Goal: Task Accomplishment & Management: Manage account settings

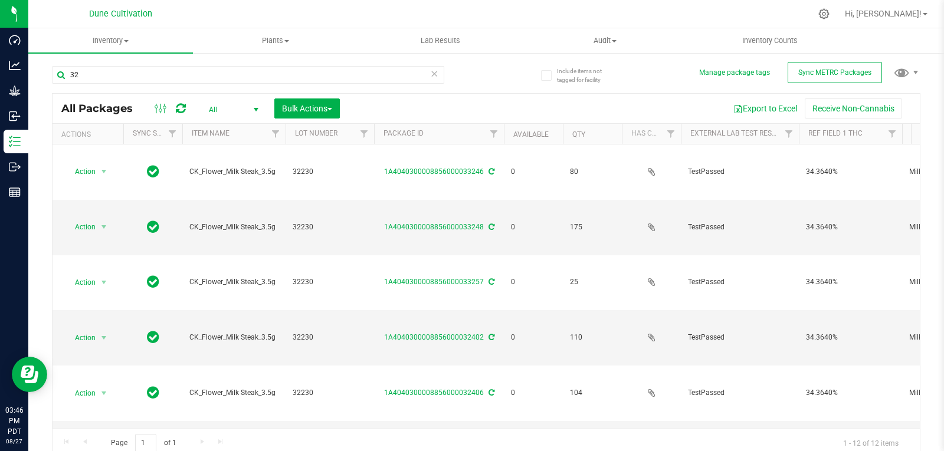
type input "3"
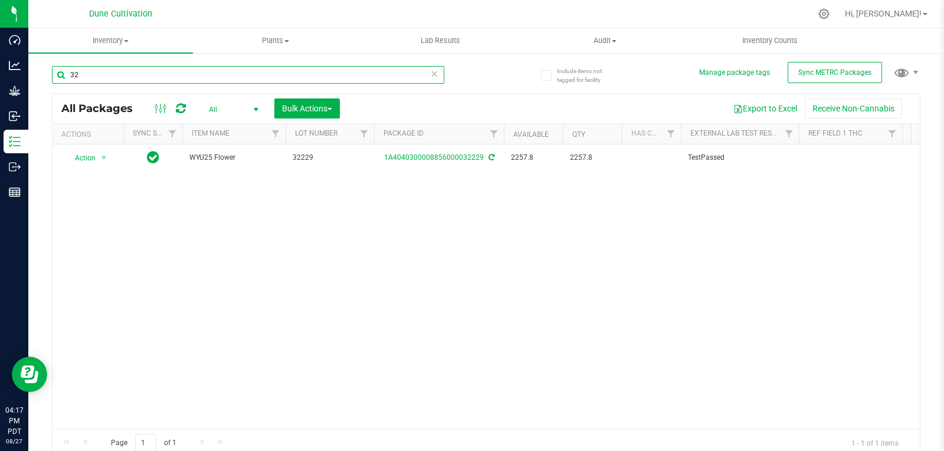
type input "3"
click at [303, 256] on div "Action Action Adjust qty Create package Edit attributes Global inventory Locate…" at bounding box center [485, 286] width 867 height 284
click at [167, 75] on input "32187" at bounding box center [248, 75] width 392 height 18
click at [165, 77] on input "32187" at bounding box center [248, 75] width 392 height 18
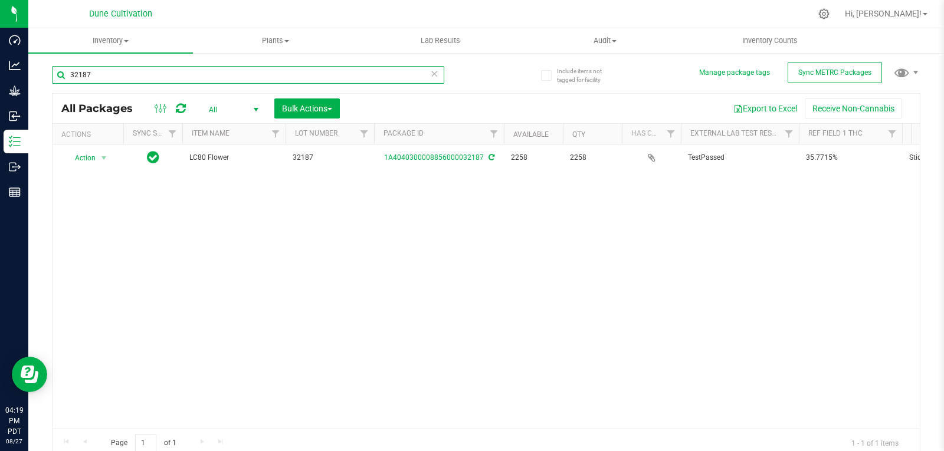
click at [165, 77] on input "32187" at bounding box center [248, 75] width 392 height 18
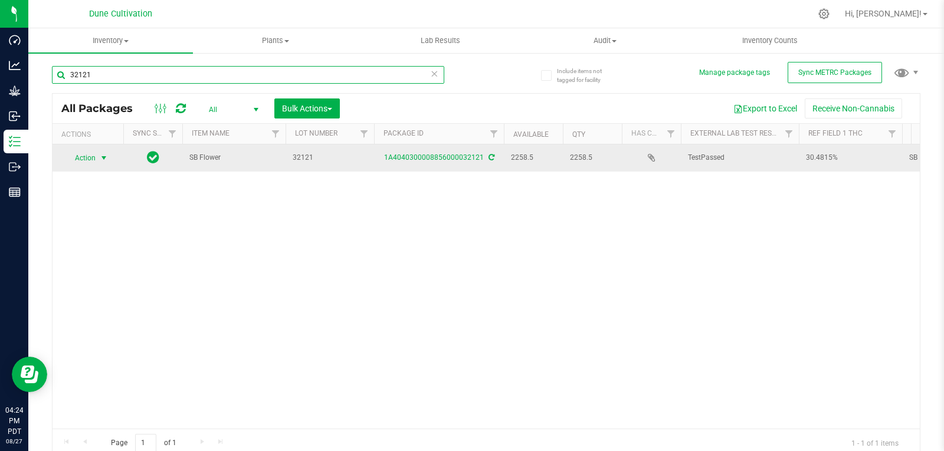
type input "32121"
click at [97, 166] on span "select" at bounding box center [104, 158] width 15 height 17
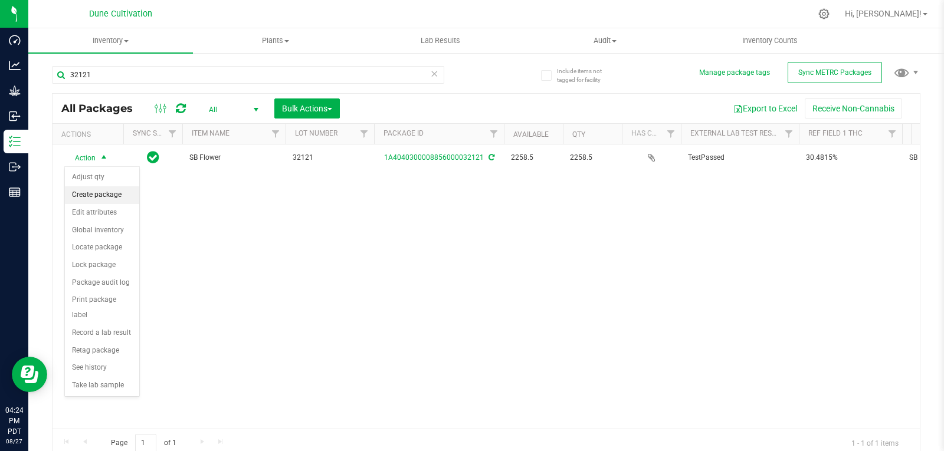
click at [105, 198] on li "Create package" at bounding box center [102, 195] width 74 height 18
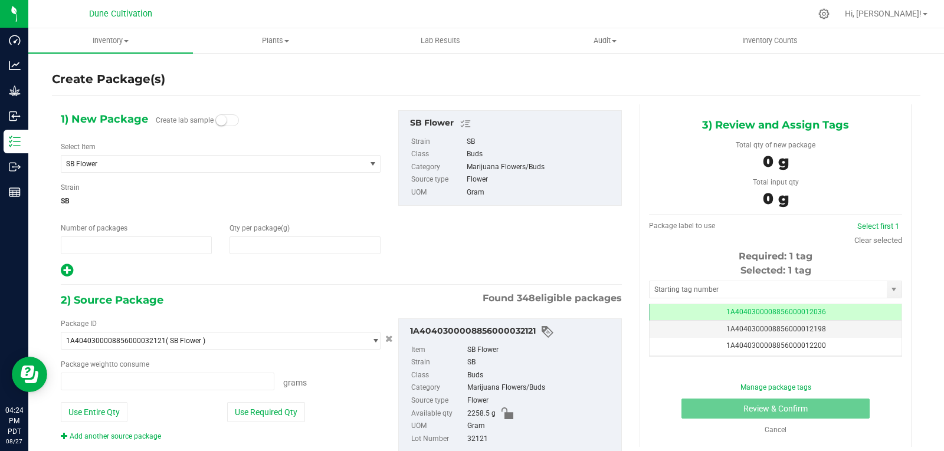
type input "1"
type input "0.0000"
type input "0.0000 g"
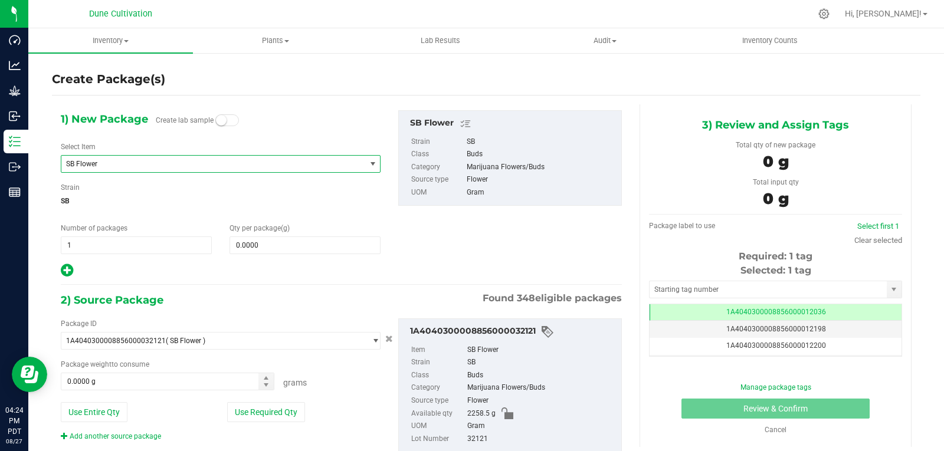
click at [107, 161] on span "SB Flower" at bounding box center [207, 164] width 283 height 8
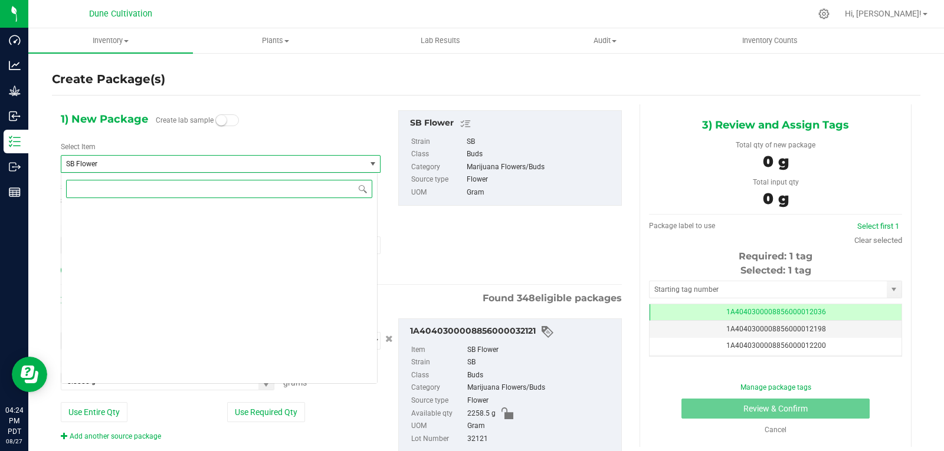
scroll to position [39172, 0]
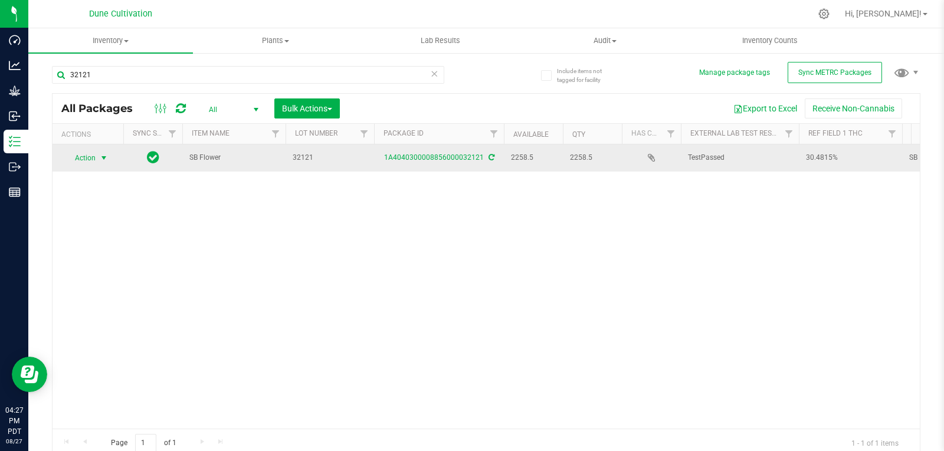
click at [89, 166] on span "Action" at bounding box center [80, 158] width 32 height 17
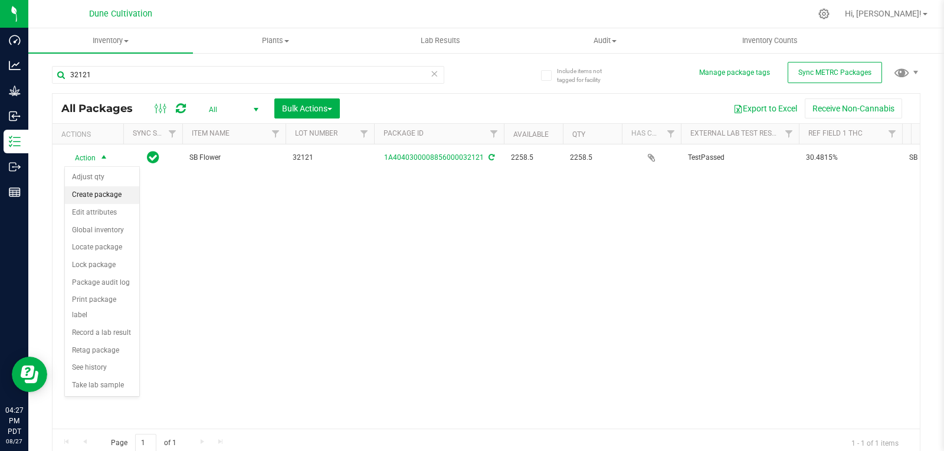
click at [100, 195] on li "Create package" at bounding box center [102, 195] width 74 height 18
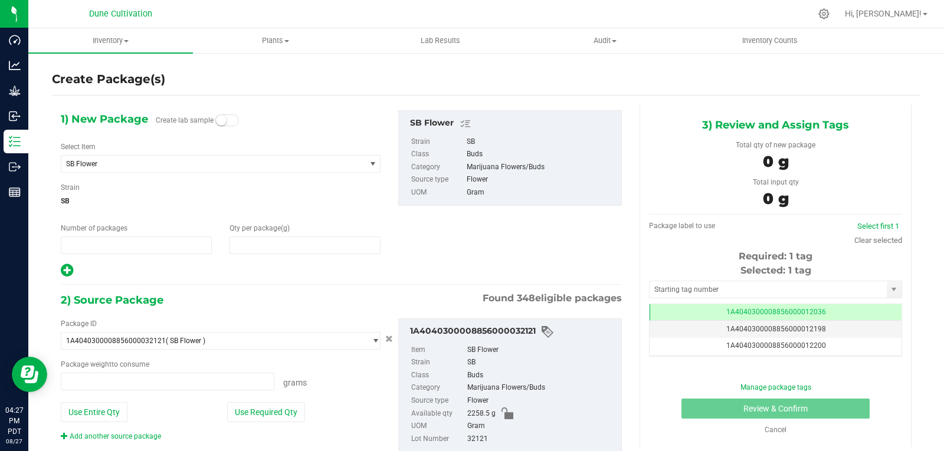
type input "1"
type input "0.0000"
type input "0.0000 g"
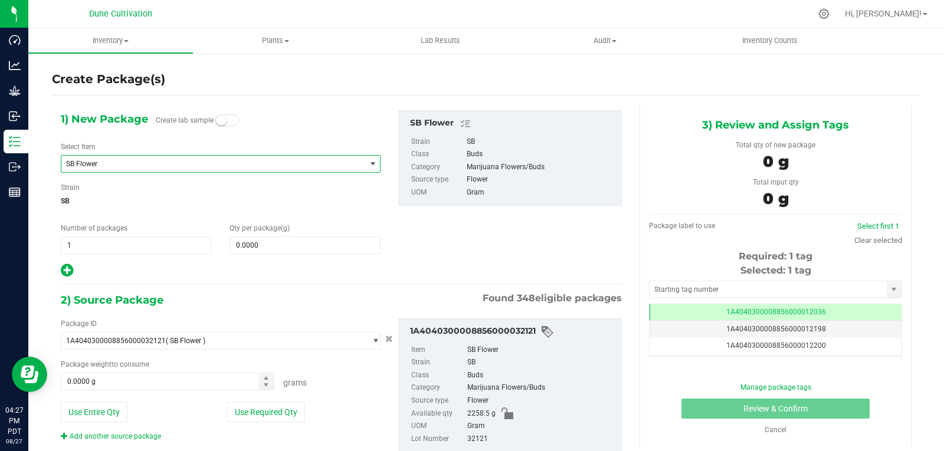
click at [163, 160] on span "SB Flower" at bounding box center [207, 164] width 283 height 8
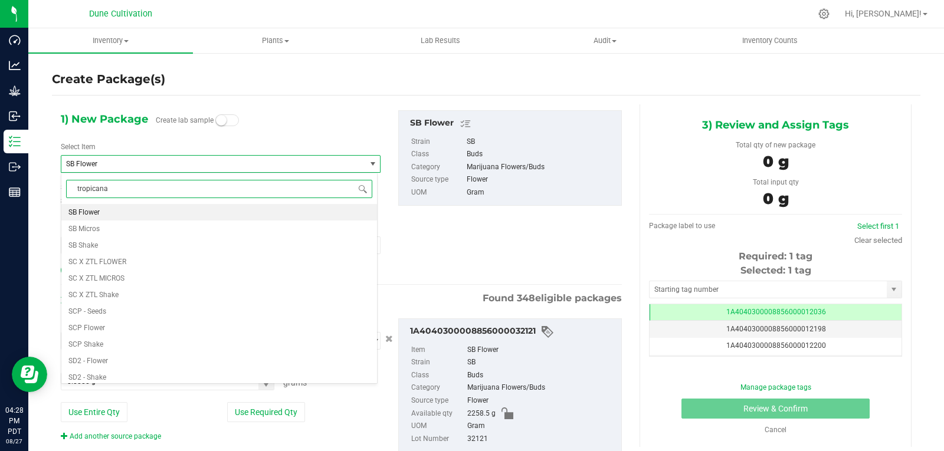
scroll to position [0, 0]
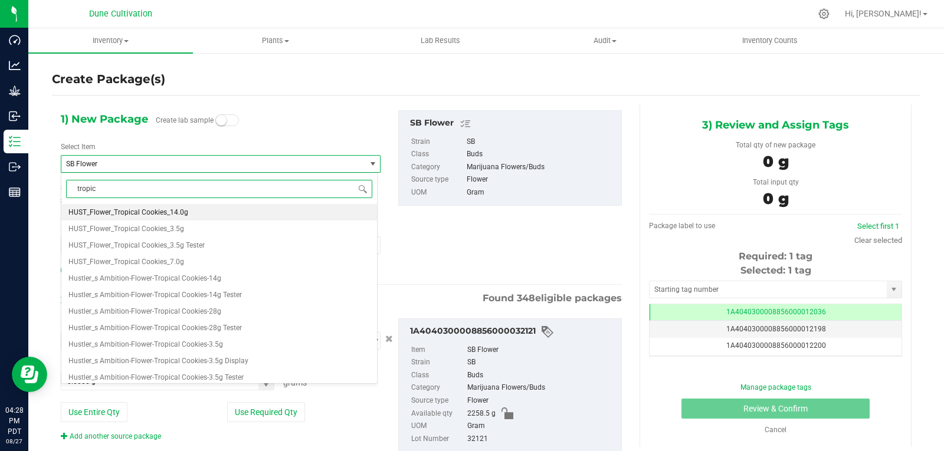
type input "tropi"
click at [175, 228] on span "HUST_Flower_Tropical Cookies_3.5g" at bounding box center [126, 229] width 116 height 8
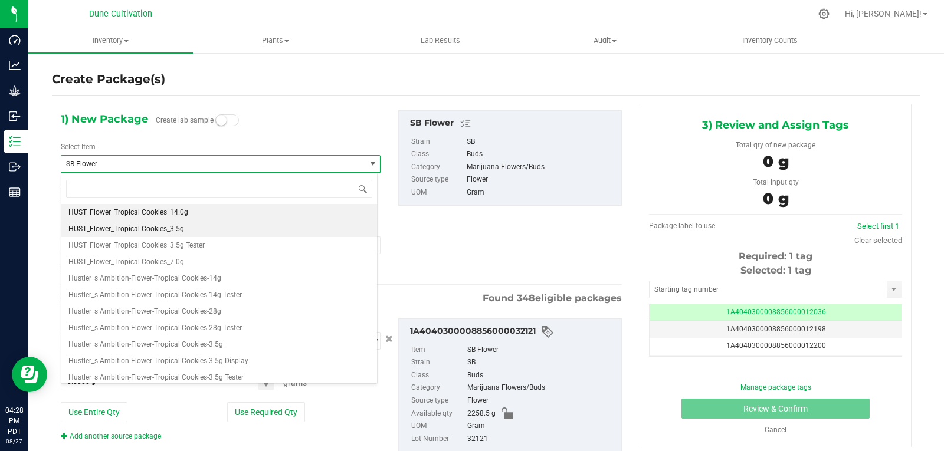
type input "0"
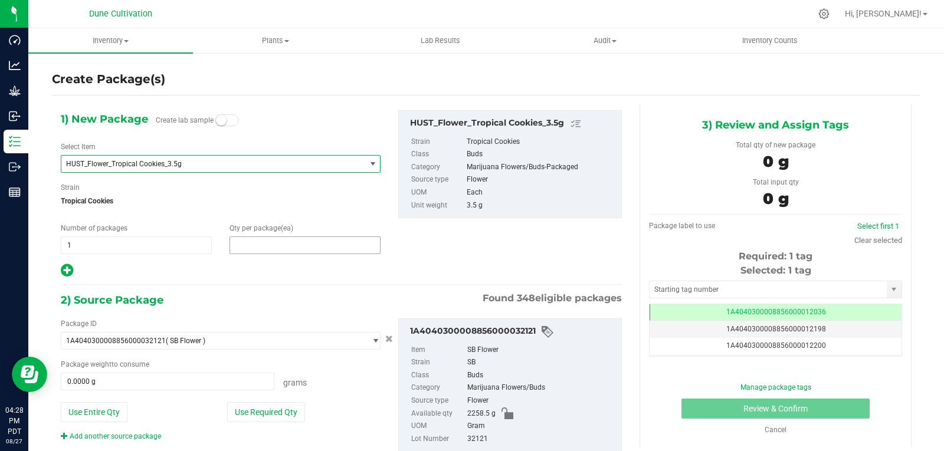
click at [272, 244] on span at bounding box center [304, 246] width 151 height 18
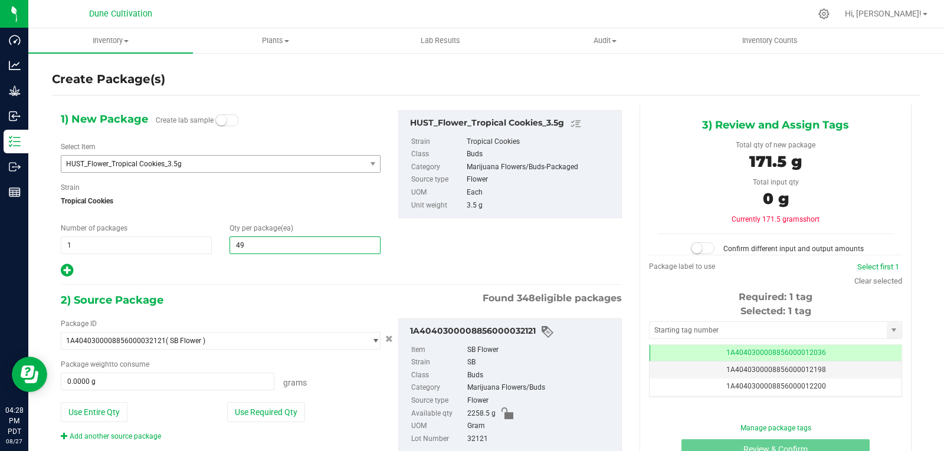
type input "491"
click at [261, 418] on button "Use Required Qty" at bounding box center [266, 412] width 78 height 20
type input "1718.5000 g"
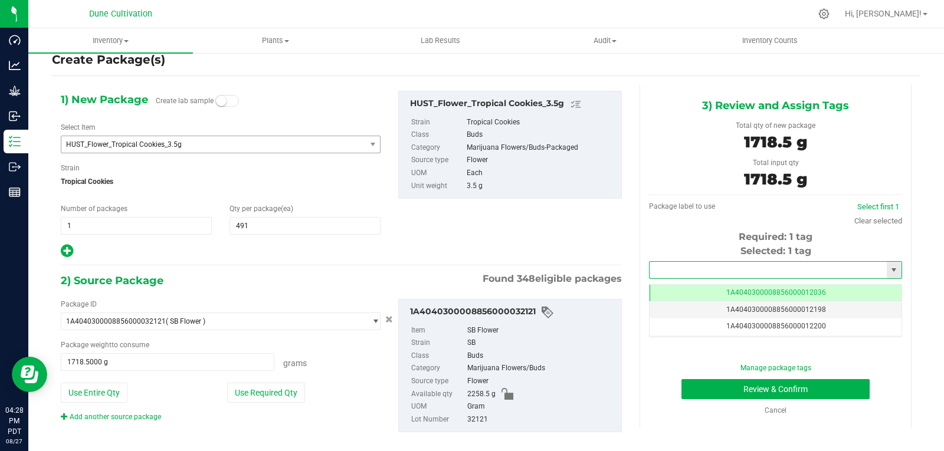
click at [688, 265] on input "text" at bounding box center [767, 270] width 237 height 17
click at [681, 287] on li "1A4040300008856000028322" at bounding box center [767, 290] width 249 height 18
type input "1A4040300008856000028322"
click at [712, 393] on button "Review & Confirm" at bounding box center [775, 389] width 188 height 20
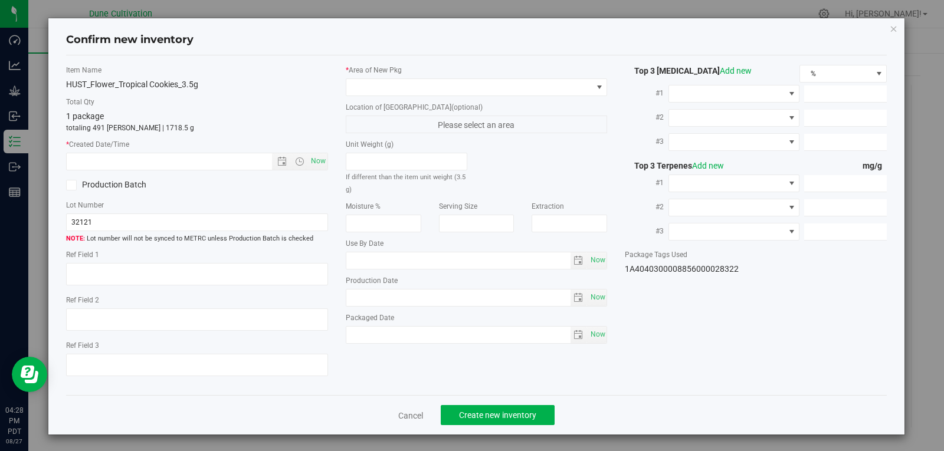
type textarea "30.4815%"
type textarea "SB"
type textarea "<LOQ"
type input "342.9810"
type input "18.6142"
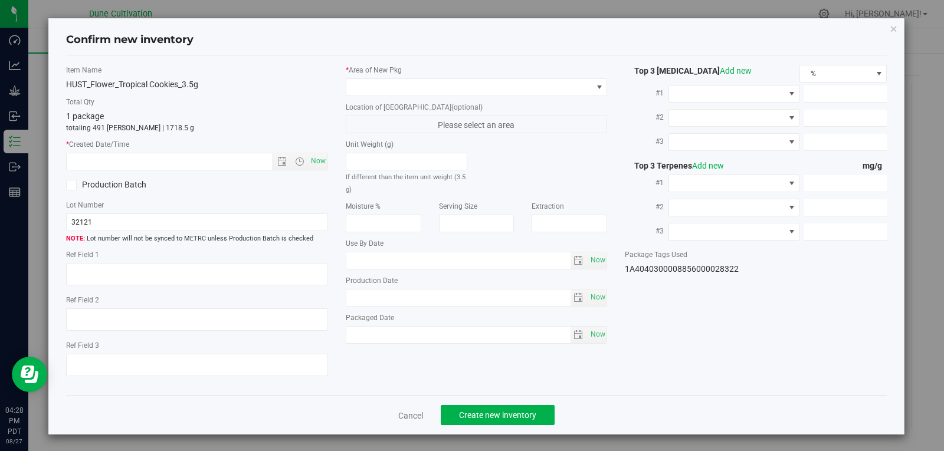
type input "4.0202"
type input "3.2970"
type input "3.2800"
type input "1.7580"
drag, startPoint x: 712, startPoint y: 393, endPoint x: 375, endPoint y: 321, distance: 345.0
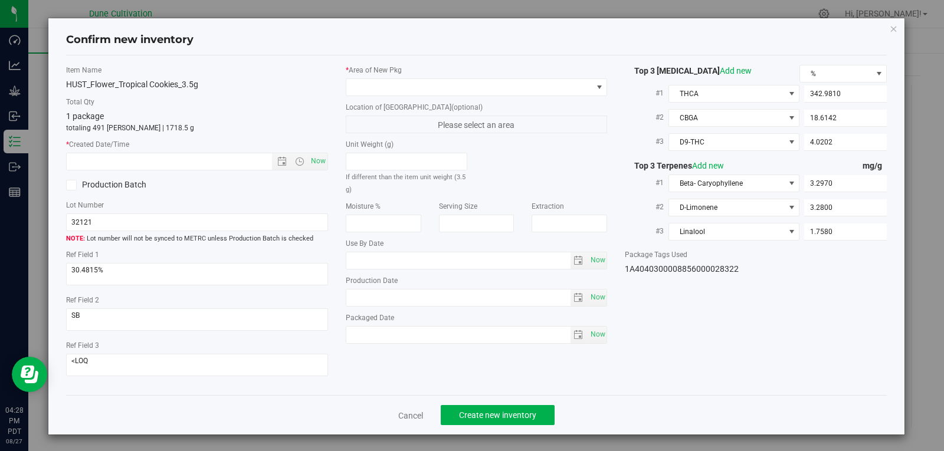
click at [375, 321] on div "Confirm new inventory Item Name HUST_Flower_Tropical Cookies_3.5g Total Qty 1 p…" at bounding box center [476, 225] width 953 height 451
click at [317, 168] on span "Now" at bounding box center [318, 161] width 20 height 17
type input "[DATE] 4:28 PM"
click at [444, 80] on span at bounding box center [469, 87] width 246 height 17
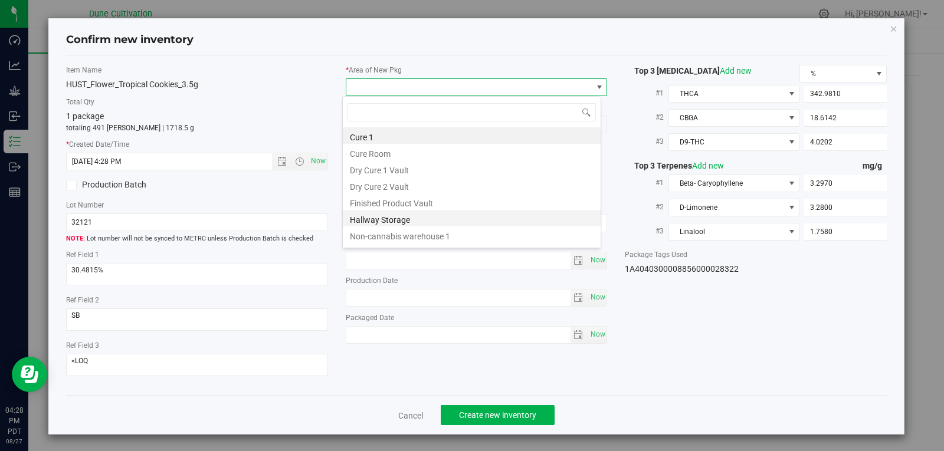
click at [421, 212] on li "Hallway Storage" at bounding box center [472, 218] width 258 height 17
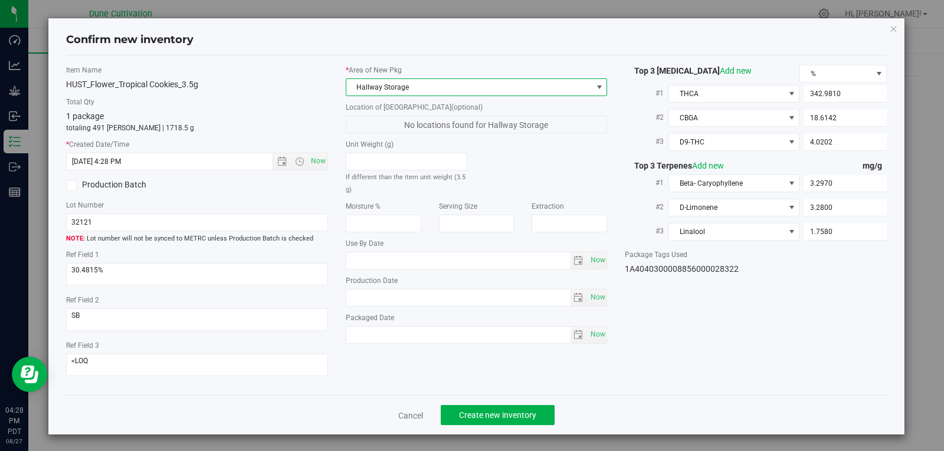
click at [464, 85] on span "Hallway Storage" at bounding box center [469, 87] width 246 height 17
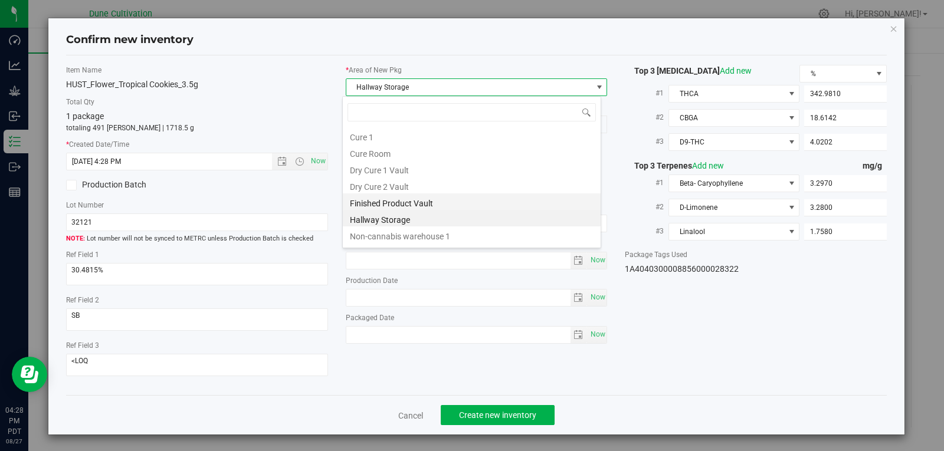
click at [428, 208] on li "Finished Product Vault" at bounding box center [472, 201] width 258 height 17
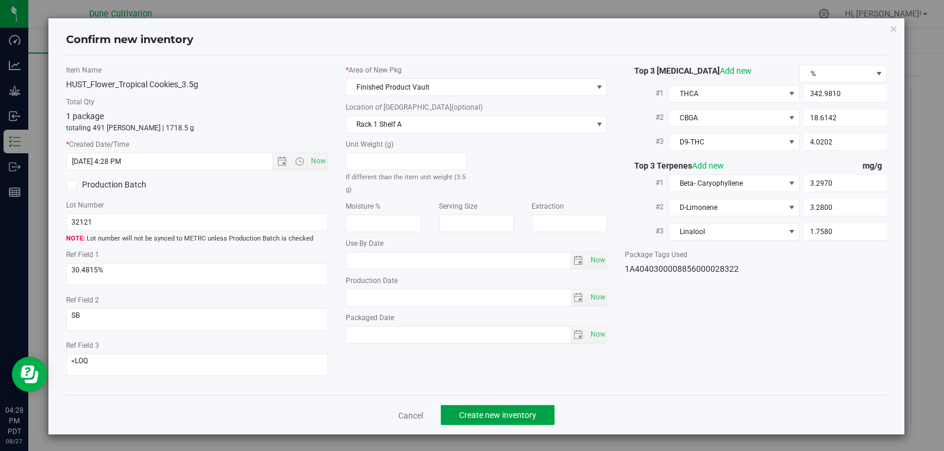
click at [475, 405] on button "Create new inventory" at bounding box center [498, 415] width 114 height 20
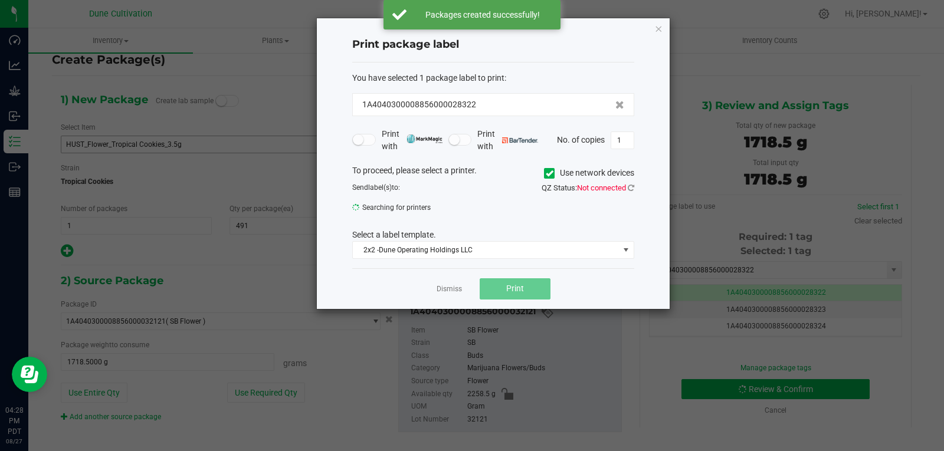
click at [458, 295] on app-cancel-button "Dismiss" at bounding box center [448, 289] width 25 height 12
click at [456, 288] on link "Dismiss" at bounding box center [448, 289] width 25 height 10
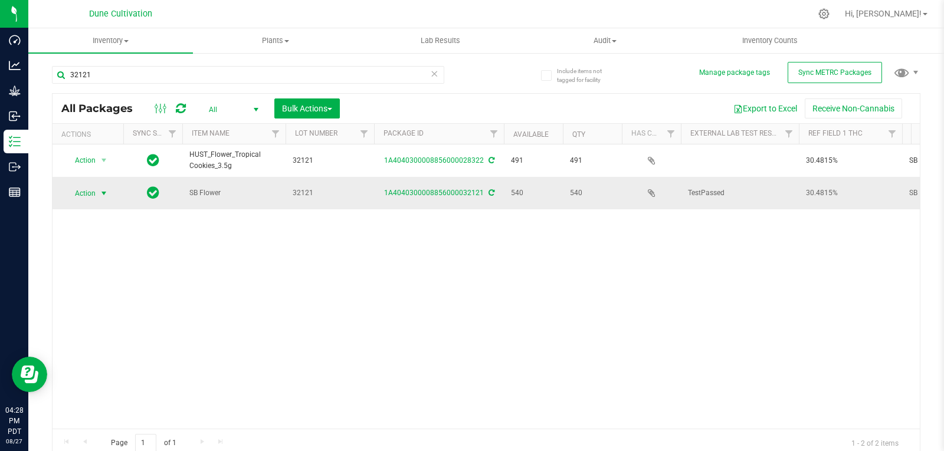
click at [107, 195] on span "select" at bounding box center [103, 193] width 9 height 9
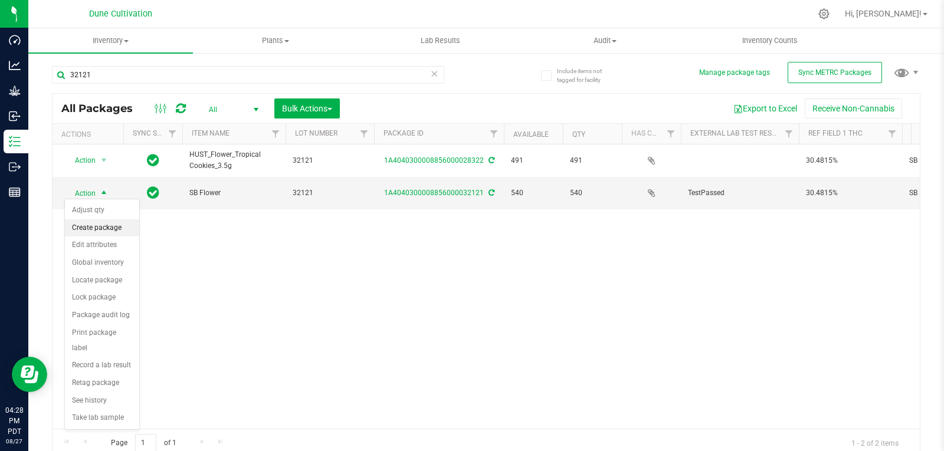
click at [102, 228] on li "Create package" at bounding box center [102, 228] width 74 height 18
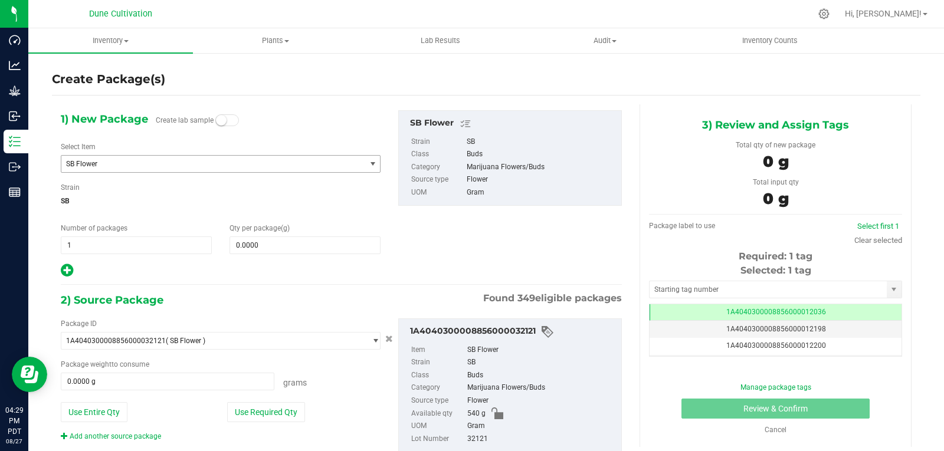
click at [143, 162] on span "SB Flower" at bounding box center [207, 164] width 283 height 8
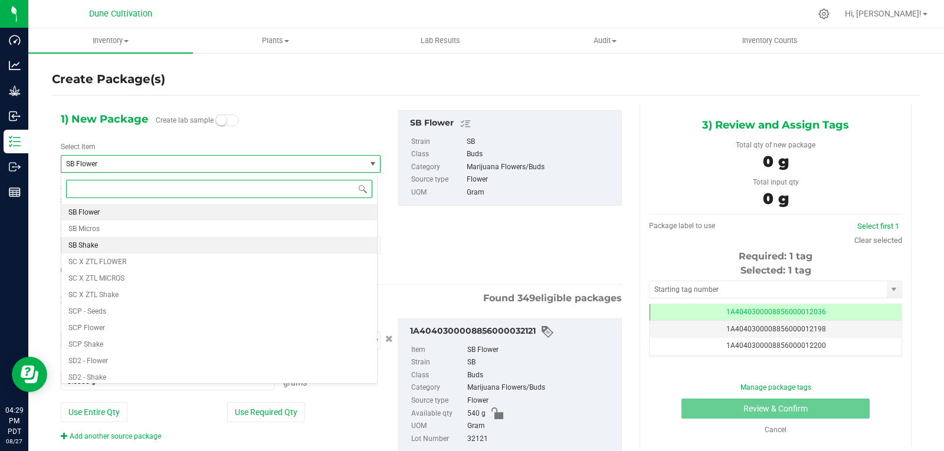
click at [113, 242] on li "SB Shake" at bounding box center [219, 245] width 316 height 17
type input "0.0000"
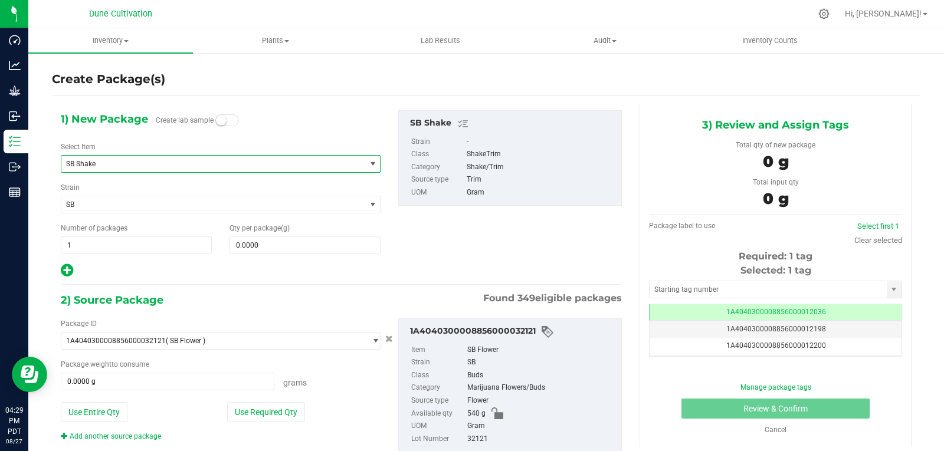
click at [278, 235] on div "Qty per package (g) 0.0000 0" at bounding box center [305, 238] width 169 height 31
click at [274, 244] on span at bounding box center [304, 246] width 151 height 18
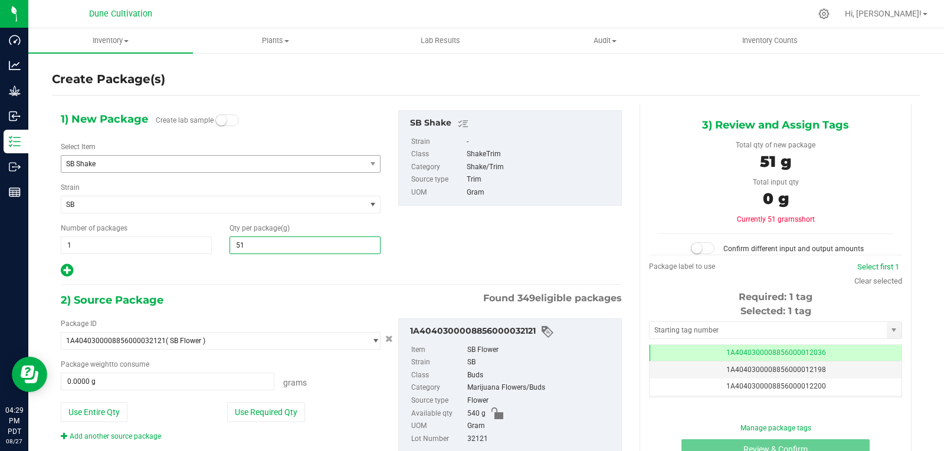
type input "510"
type input "510.0000"
click at [278, 409] on button "Use Required Qty" at bounding box center [266, 412] width 78 height 20
type input "510.0000 g"
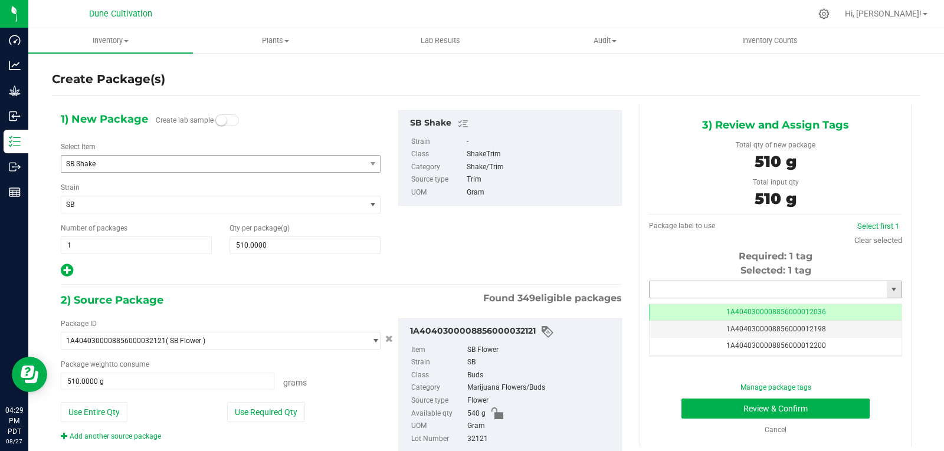
click at [673, 283] on input "text" at bounding box center [767, 289] width 237 height 17
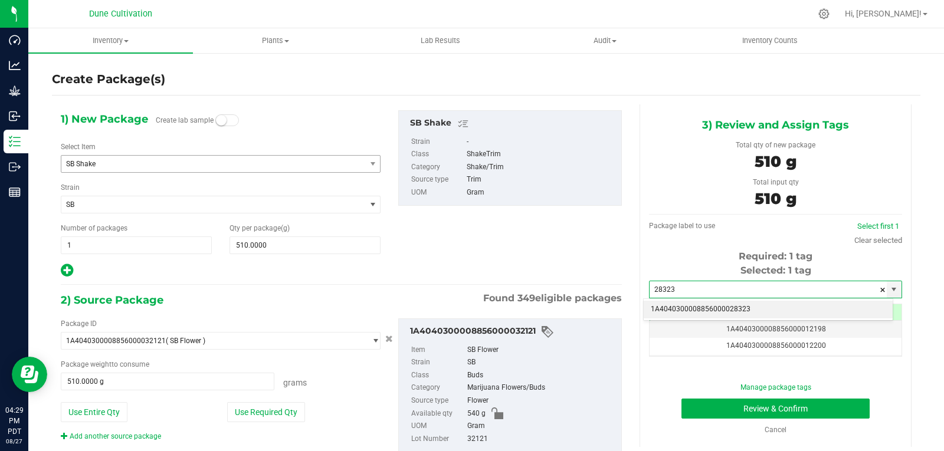
click at [666, 306] on li "1A4040300008856000028323" at bounding box center [767, 310] width 249 height 18
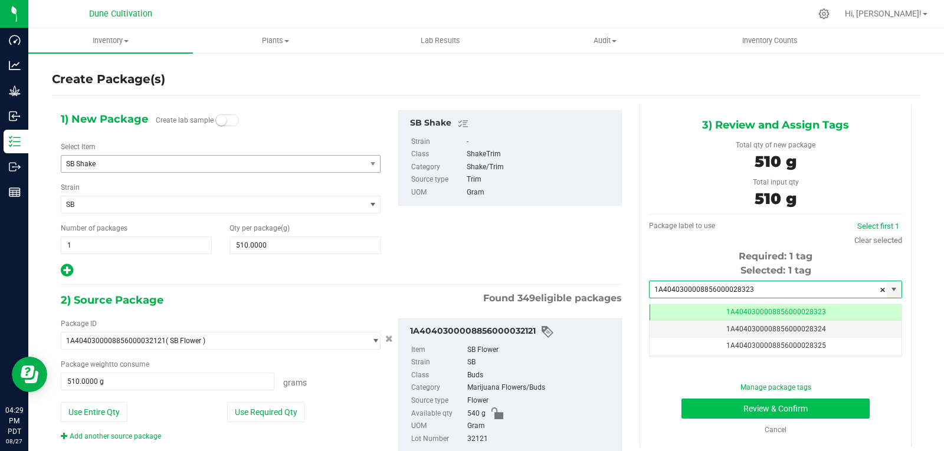
type input "1A4040300008856000028323"
click at [731, 409] on button "Review & Confirm" at bounding box center [775, 409] width 188 height 20
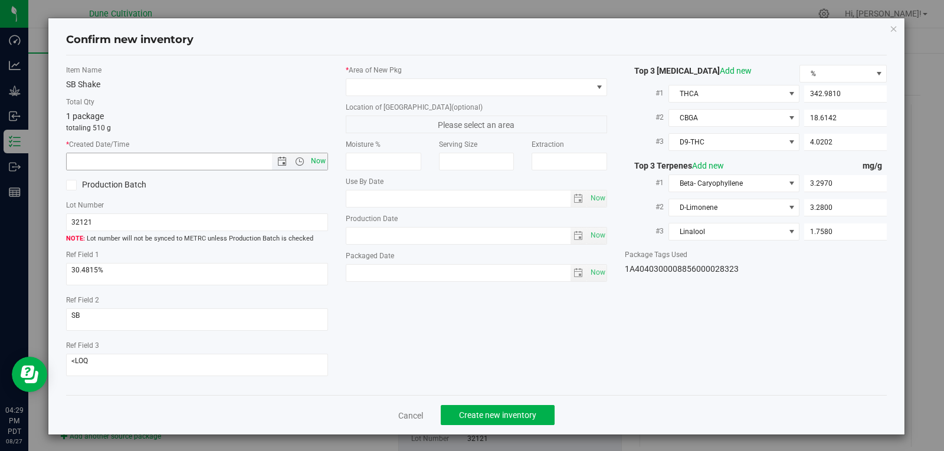
click at [311, 166] on span "Now" at bounding box center [318, 161] width 20 height 17
type input "[DATE] 4:29 PM"
click at [408, 91] on span at bounding box center [469, 87] width 246 height 17
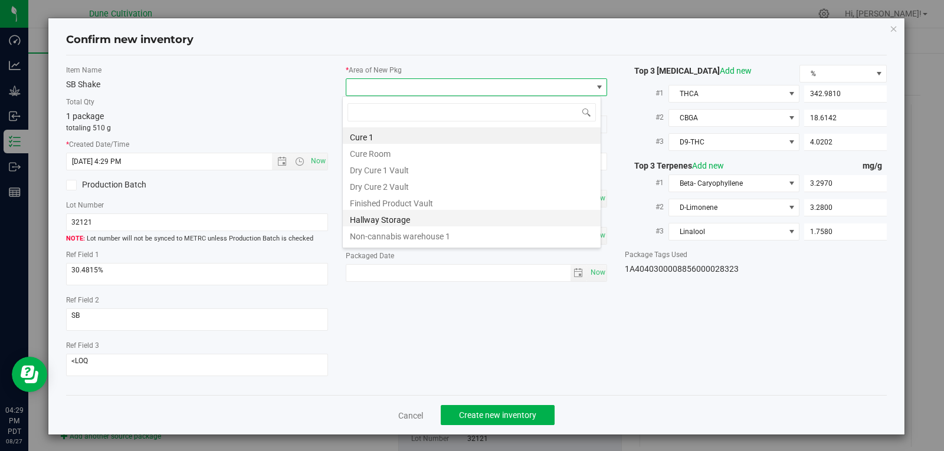
click at [436, 218] on li "Hallway Storage" at bounding box center [472, 218] width 258 height 17
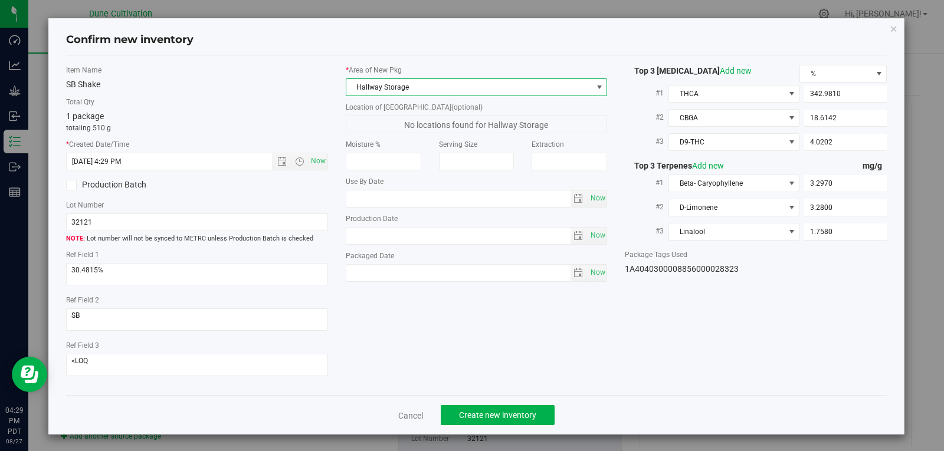
click at [446, 81] on span "Hallway Storage" at bounding box center [469, 87] width 246 height 17
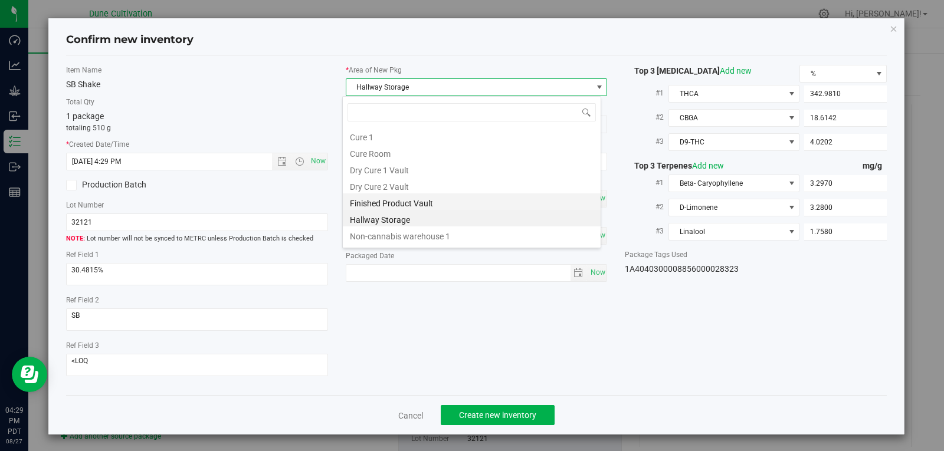
click at [400, 206] on li "Finished Product Vault" at bounding box center [472, 201] width 258 height 17
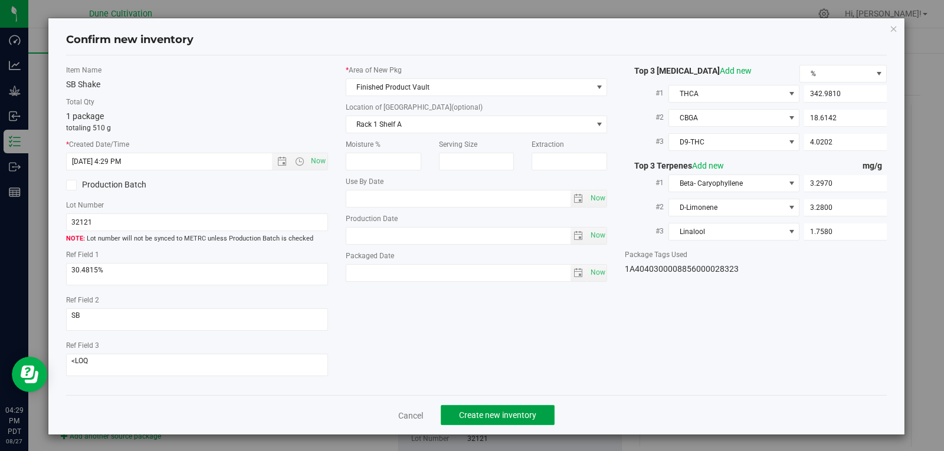
click at [484, 410] on span "Create new inventory" at bounding box center [497, 414] width 77 height 9
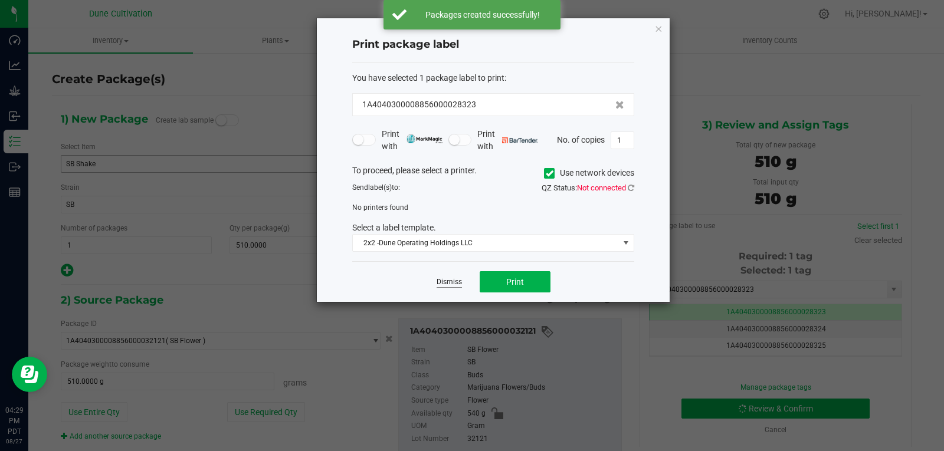
click at [446, 281] on link "Dismiss" at bounding box center [448, 282] width 25 height 10
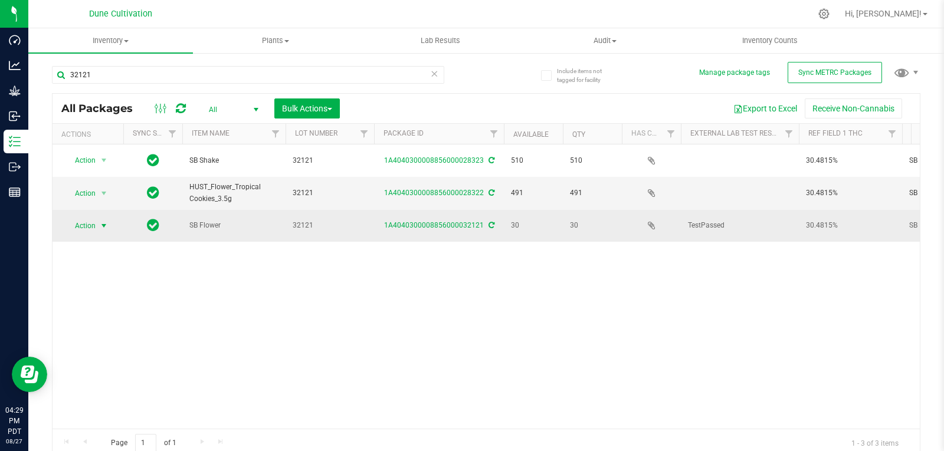
click at [80, 218] on span "Action" at bounding box center [80, 226] width 32 height 17
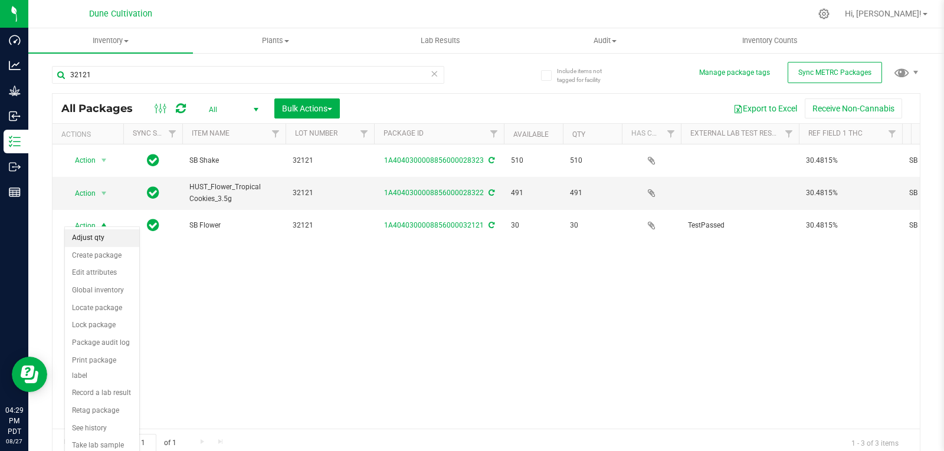
click at [113, 243] on li "Adjust qty" at bounding box center [102, 238] width 74 height 18
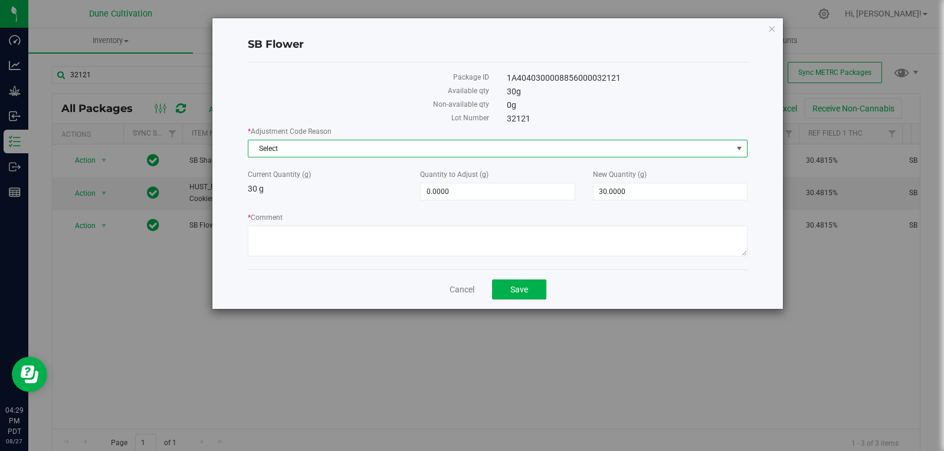
click at [482, 150] on span "Select" at bounding box center [490, 148] width 484 height 17
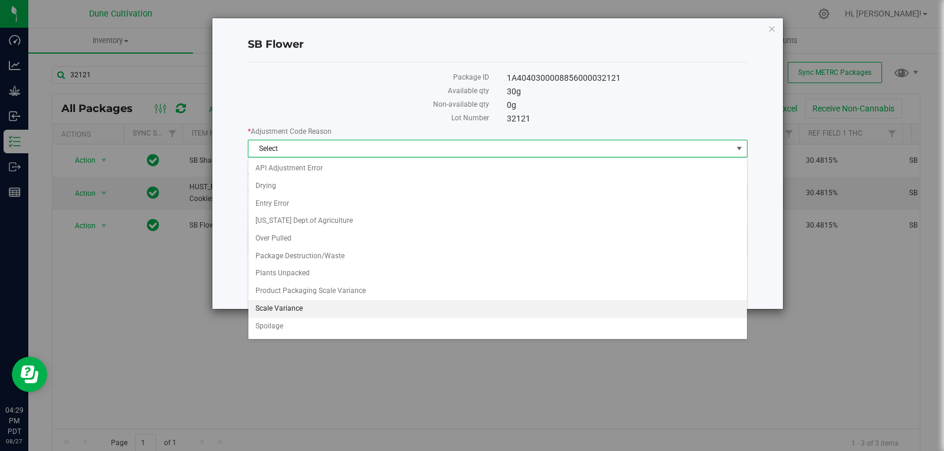
click at [407, 306] on li "Scale Variance" at bounding box center [497, 309] width 498 height 18
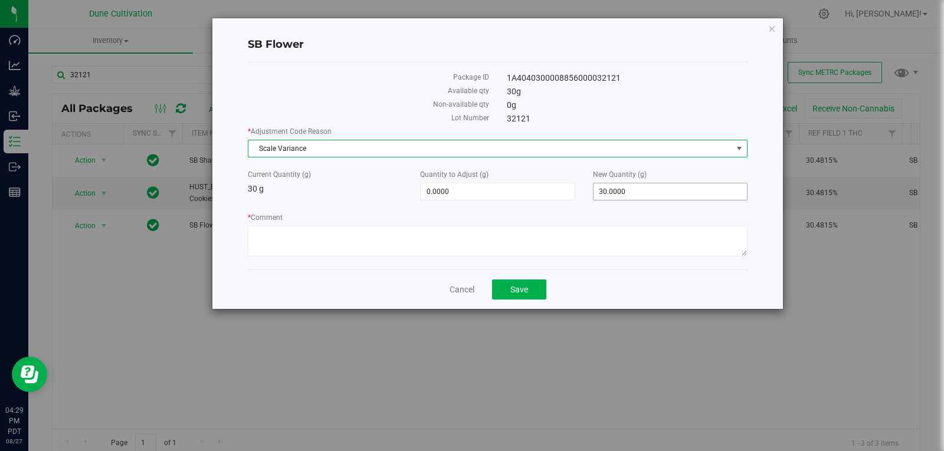
click at [609, 189] on span "30.0000 30" at bounding box center [670, 192] width 155 height 18
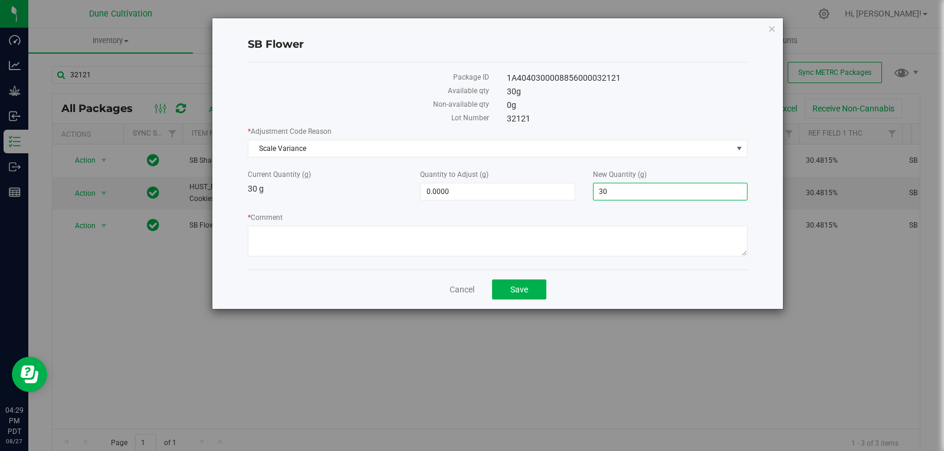
click at [609, 189] on input "30" at bounding box center [669, 191] width 153 height 17
type input "0"
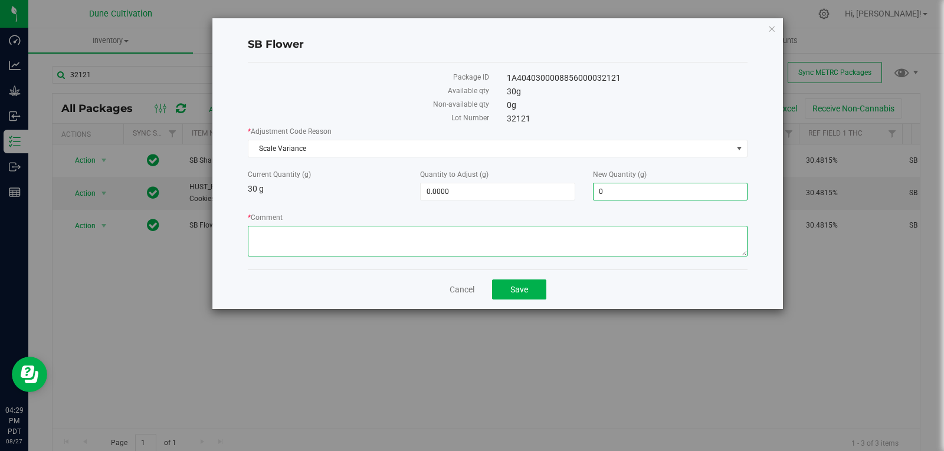
type input "-30.0000"
type input "0.0000"
click at [576, 255] on textarea "* Comment" at bounding box center [498, 241] width 500 height 31
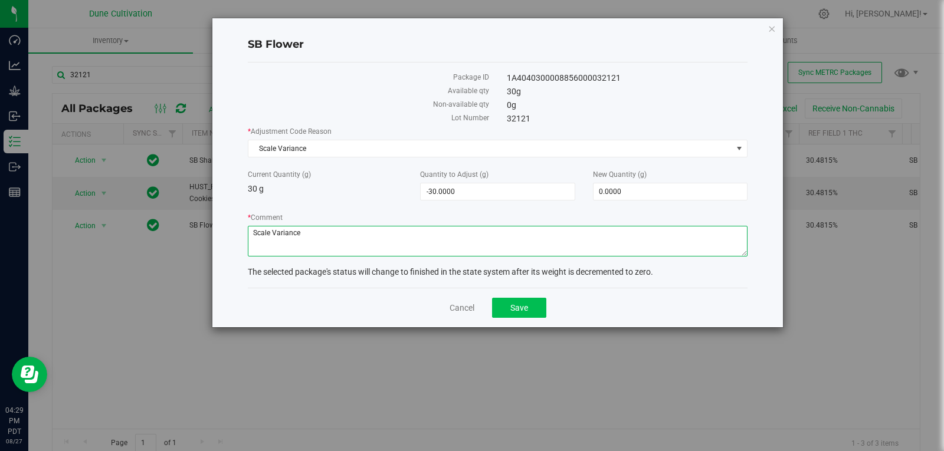
type textarea "Scale Variance"
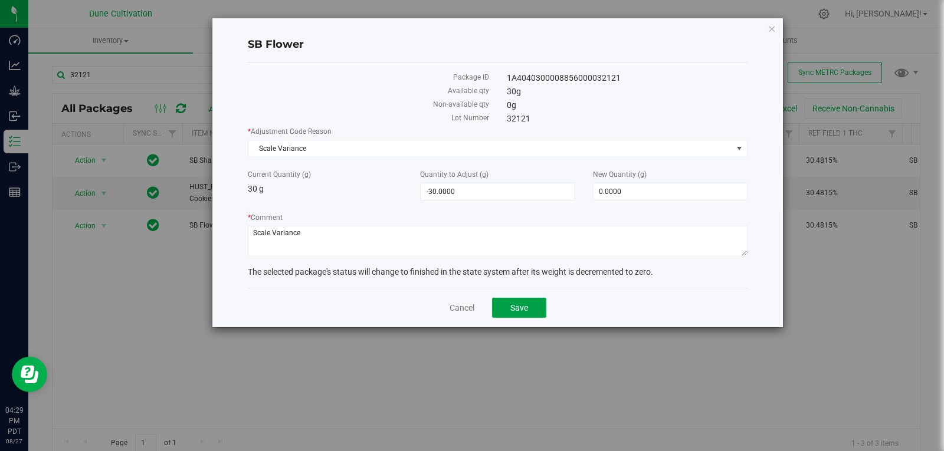
click at [521, 303] on span "Save" at bounding box center [519, 307] width 18 height 9
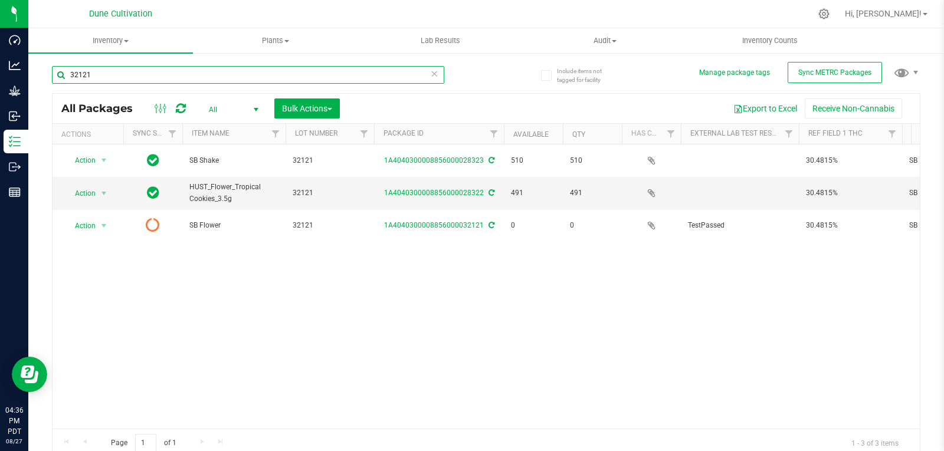
click at [180, 68] on input "32121" at bounding box center [248, 75] width 392 height 18
type input "32188"
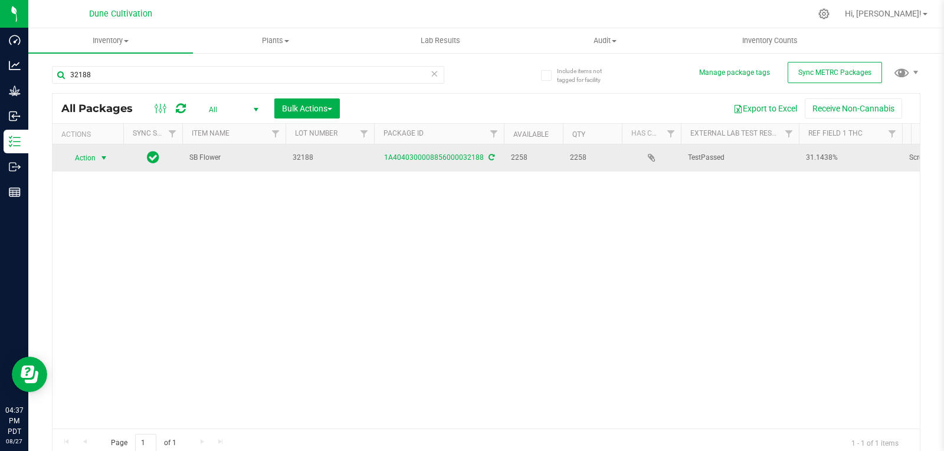
click at [99, 162] on span "select" at bounding box center [103, 157] width 9 height 9
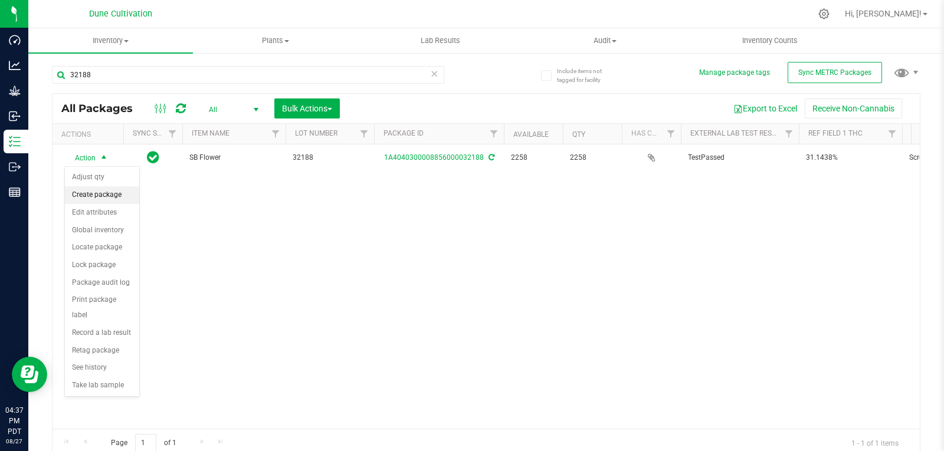
click at [92, 193] on li "Create package" at bounding box center [102, 195] width 74 height 18
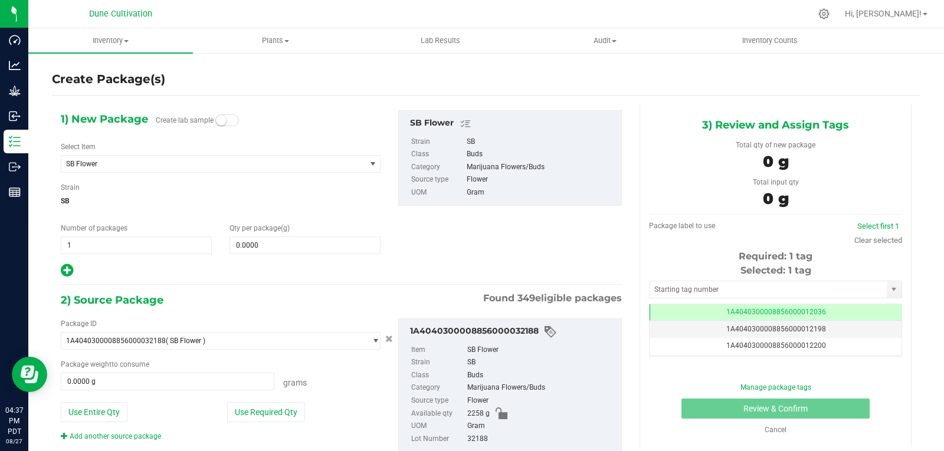
scroll to position [0, -1]
click at [163, 167] on span "SB Flower" at bounding box center [207, 164] width 283 height 8
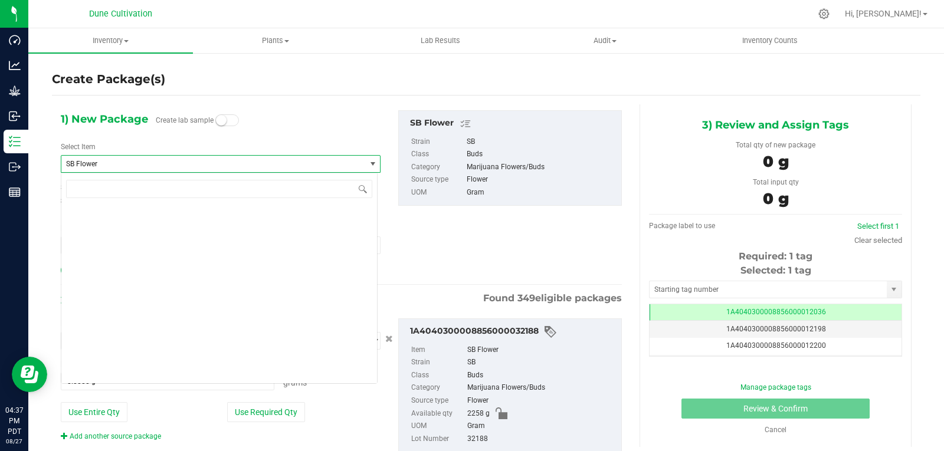
scroll to position [39172, 0]
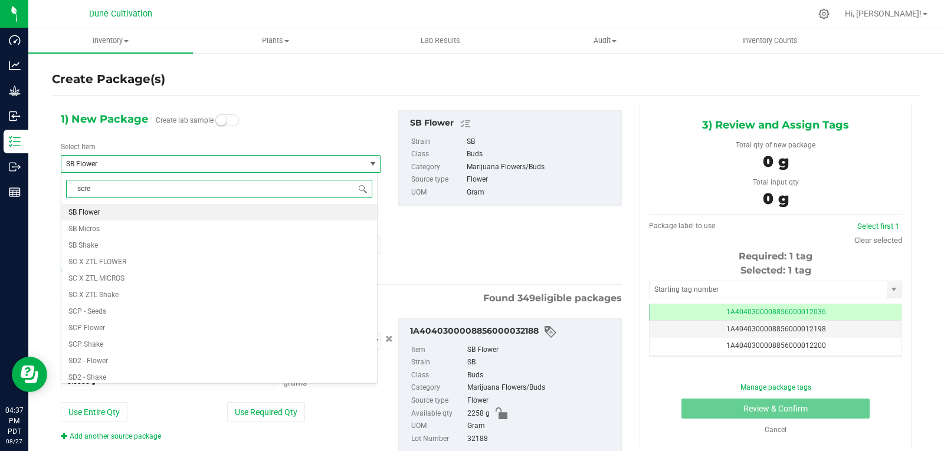
type input "screw"
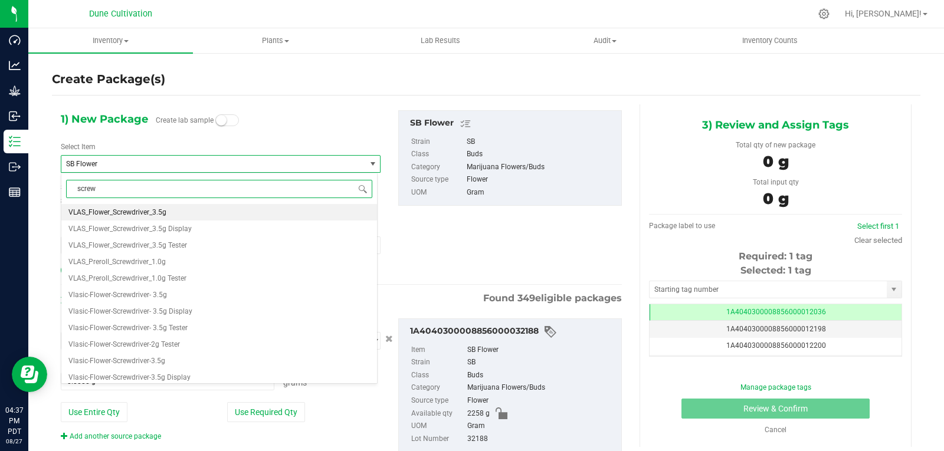
click at [175, 210] on li "VLAS_Flower_Screwdriver_3.5g" at bounding box center [219, 212] width 316 height 17
type input "0"
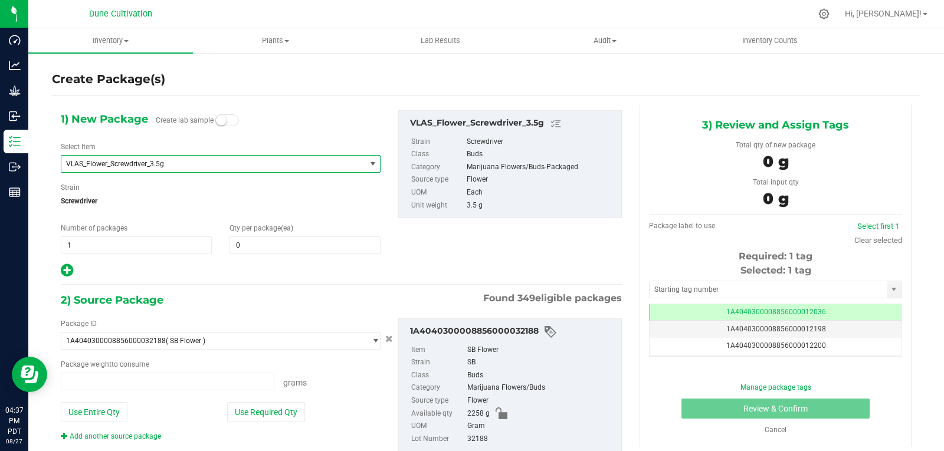
type input "0.0000 g"
click at [240, 251] on span "0 0" at bounding box center [304, 246] width 151 height 18
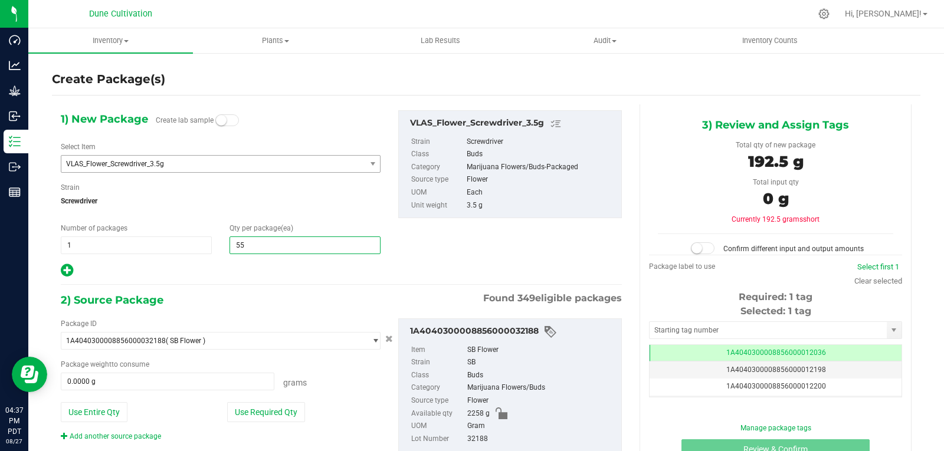
type input "550"
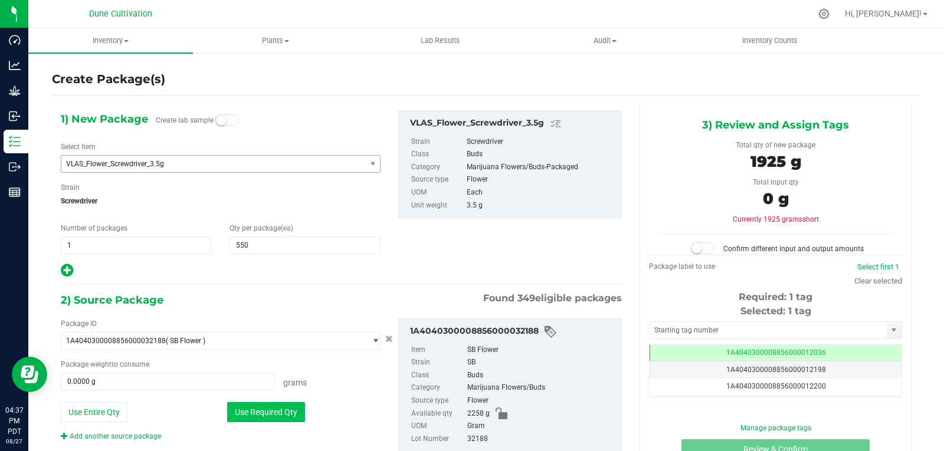
click at [283, 408] on button "Use Required Qty" at bounding box center [266, 412] width 78 height 20
type input "1925.0000 g"
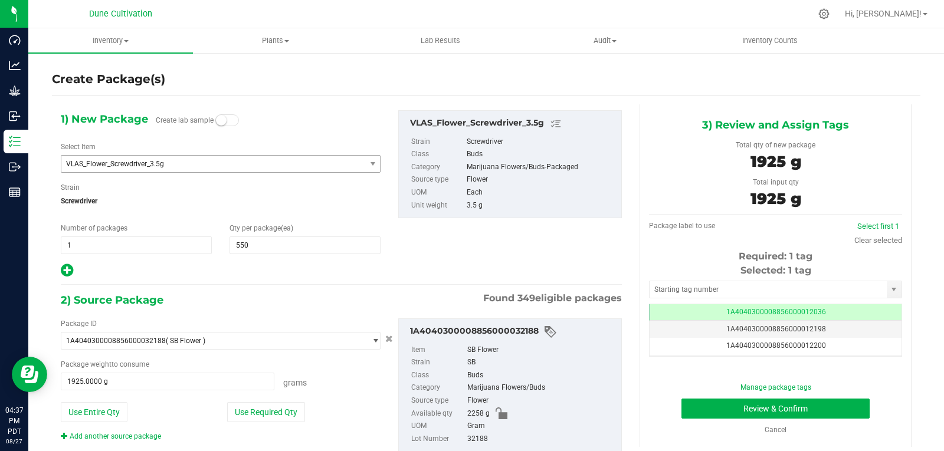
scroll to position [24, 0]
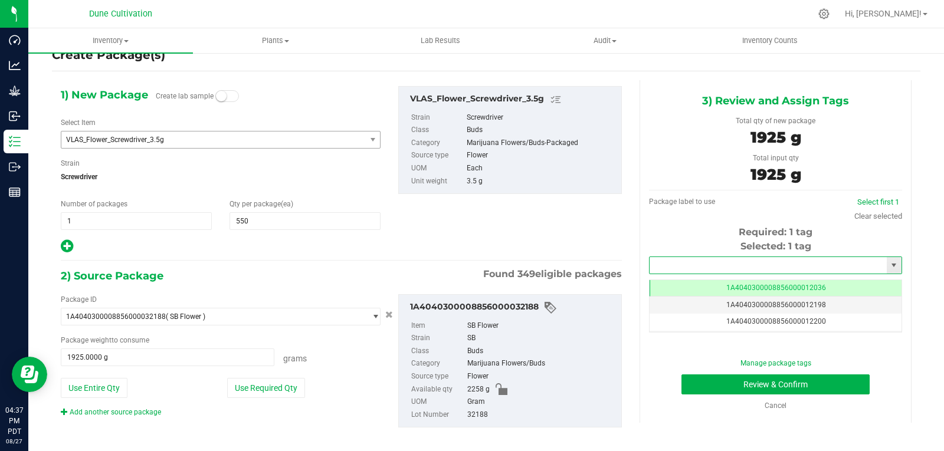
click at [689, 267] on input "text" at bounding box center [767, 265] width 237 height 17
click at [677, 280] on li "1A4040300008856000028361" at bounding box center [767, 286] width 249 height 18
type input "1A4040300008856000028361"
click at [702, 382] on button "Review & Confirm" at bounding box center [775, 385] width 188 height 20
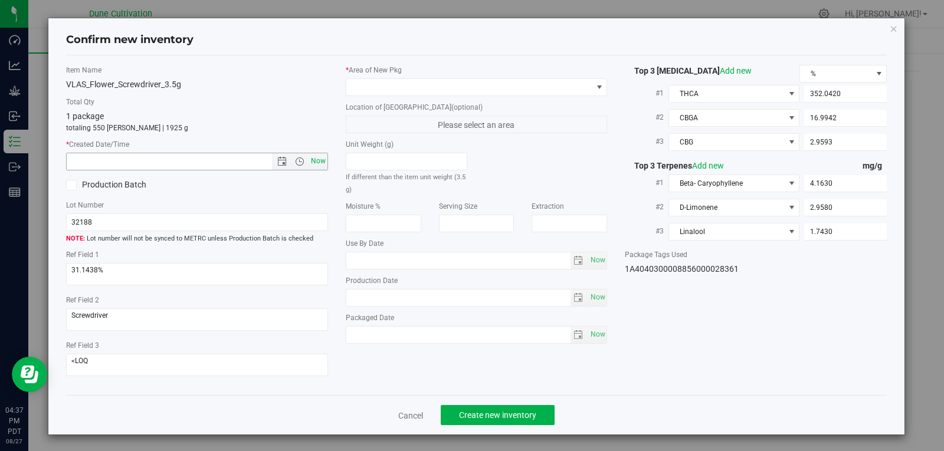
click at [320, 159] on span "Now" at bounding box center [318, 161] width 20 height 17
type input "[DATE] 4:37 PM"
click at [471, 87] on span at bounding box center [469, 87] width 246 height 17
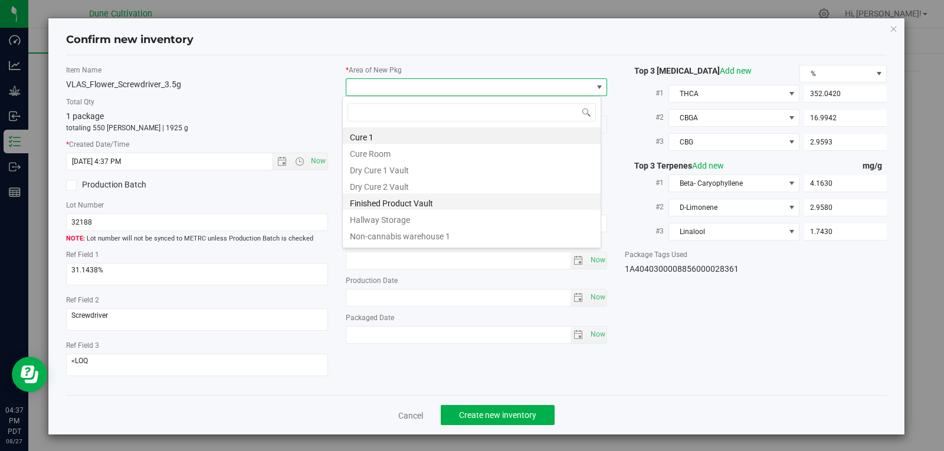
click at [415, 206] on li "Finished Product Vault" at bounding box center [472, 201] width 258 height 17
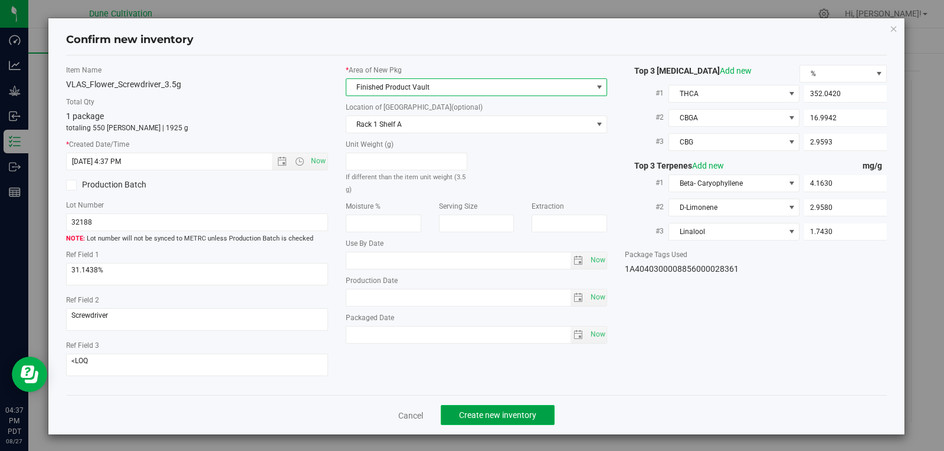
click at [459, 422] on button "Create new inventory" at bounding box center [498, 415] width 114 height 20
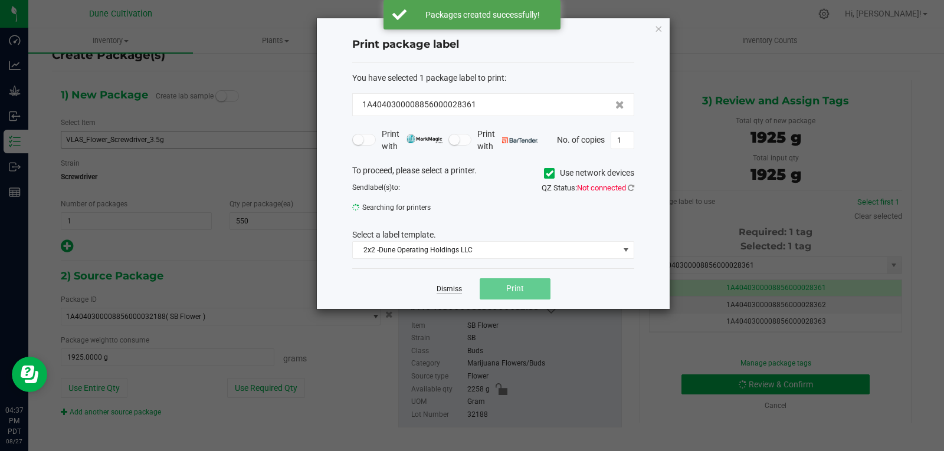
click at [456, 290] on link "Dismiss" at bounding box center [448, 289] width 25 height 10
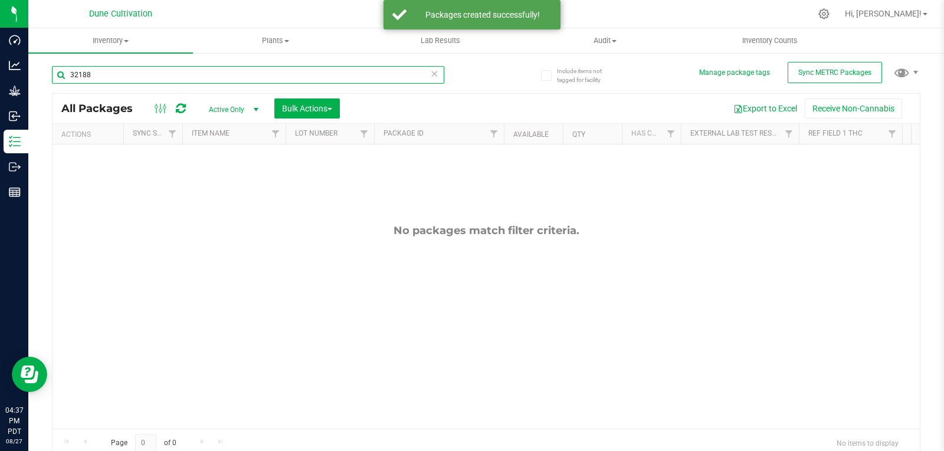
click at [130, 71] on input "32188" at bounding box center [248, 75] width 392 height 18
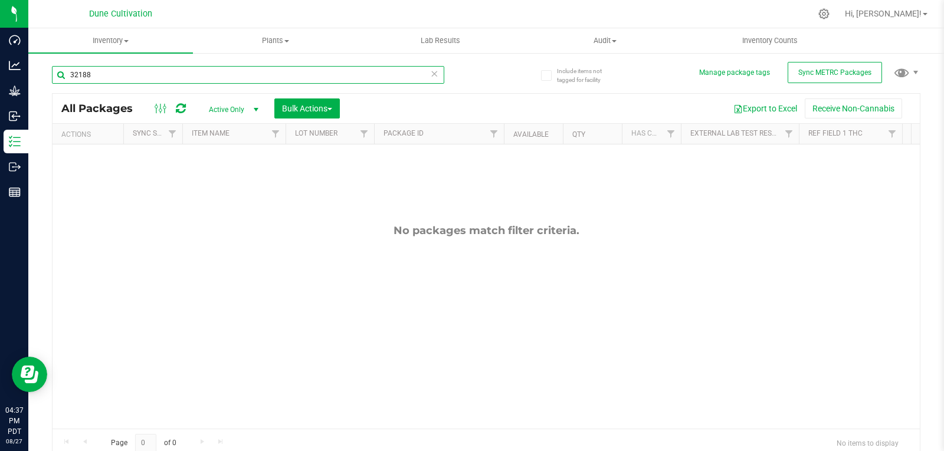
click at [130, 71] on input "32188" at bounding box center [248, 75] width 392 height 18
type input "28361"
click at [228, 110] on span "Active Only" at bounding box center [231, 109] width 65 height 17
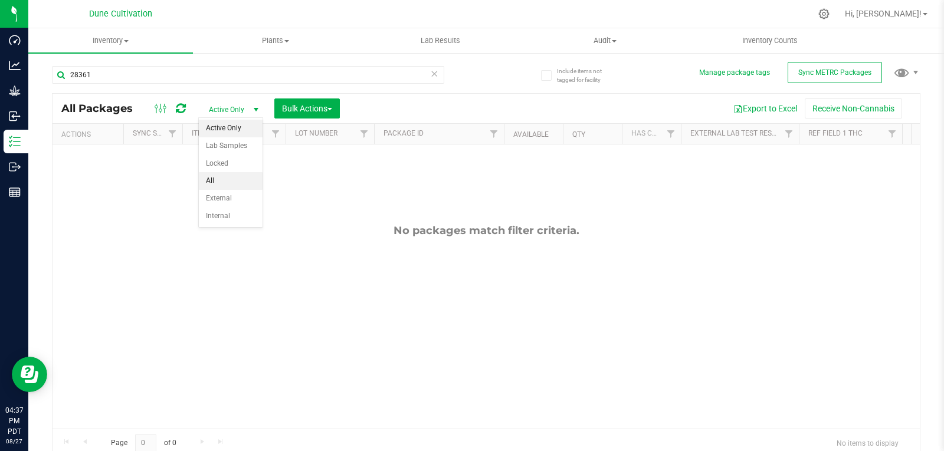
click at [224, 175] on li "All" at bounding box center [231, 181] width 64 height 18
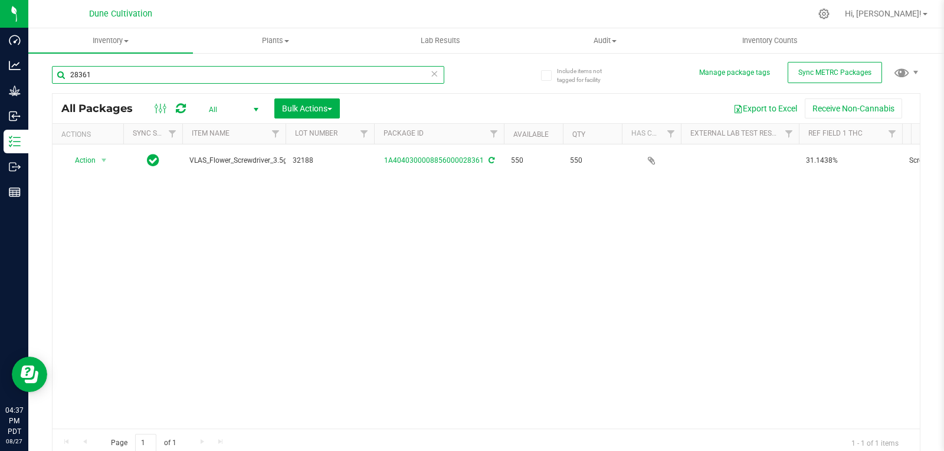
click at [90, 78] on input "28361" at bounding box center [248, 75] width 392 height 18
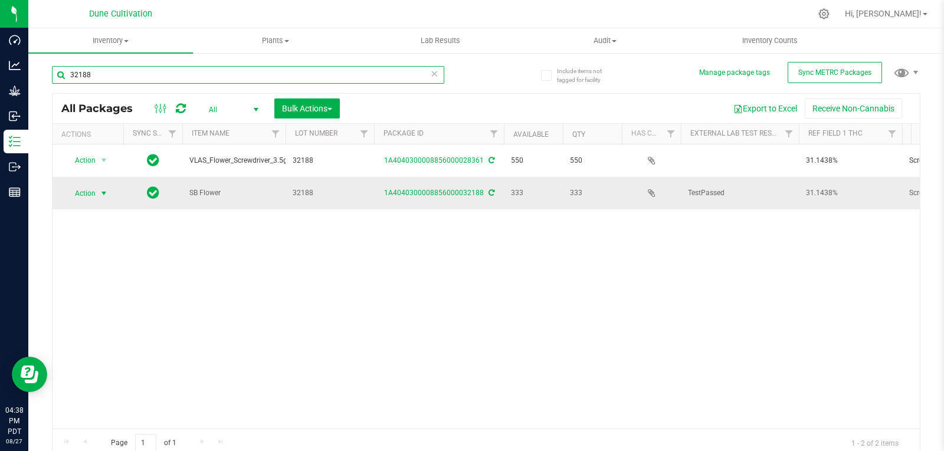
type input "32188"
click at [87, 196] on span "Action" at bounding box center [80, 193] width 32 height 17
click at [239, 284] on div "Action Action Adjust qty Create package Edit attributes Global inventory Locate…" at bounding box center [485, 286] width 867 height 284
click at [102, 189] on span "select" at bounding box center [103, 193] width 9 height 9
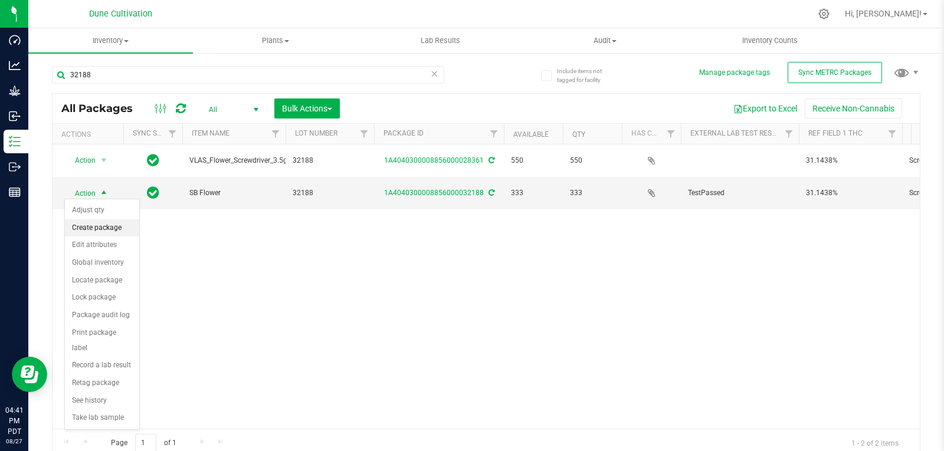
click at [109, 226] on li "Create package" at bounding box center [102, 228] width 74 height 18
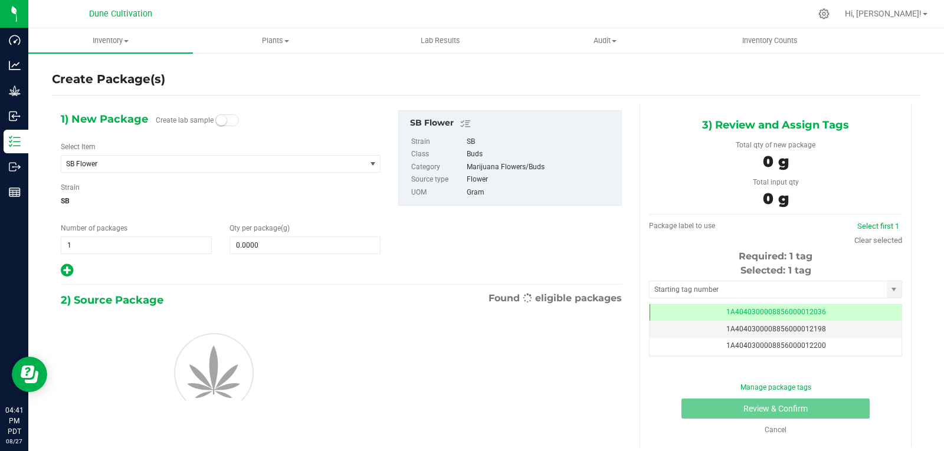
scroll to position [0, -1]
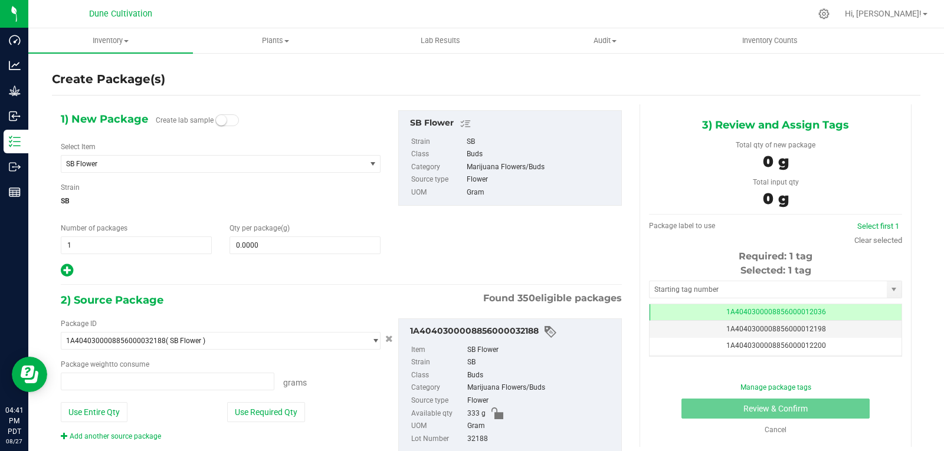
type input "0.0000 g"
click at [199, 161] on span "SB Flower" at bounding box center [207, 164] width 283 height 8
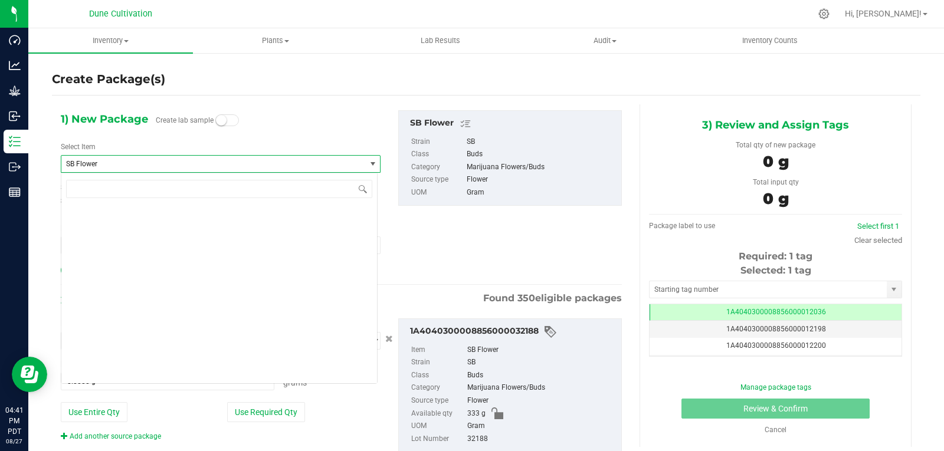
scroll to position [39172, 0]
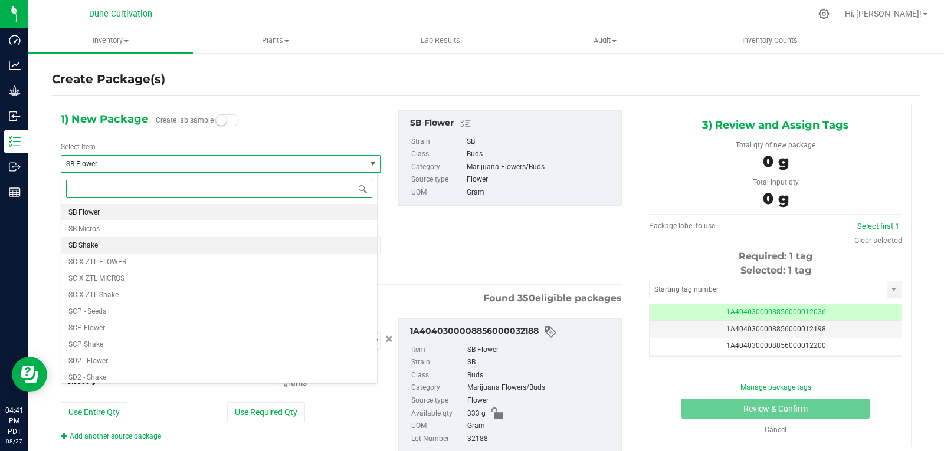
click at [136, 249] on li "SB Shake" at bounding box center [219, 245] width 316 height 17
type input "0.0000"
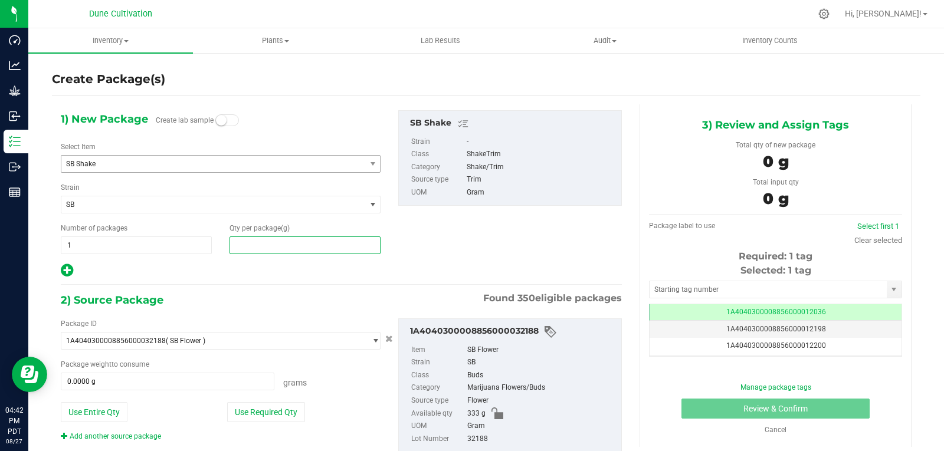
click at [261, 245] on span at bounding box center [304, 246] width 151 height 18
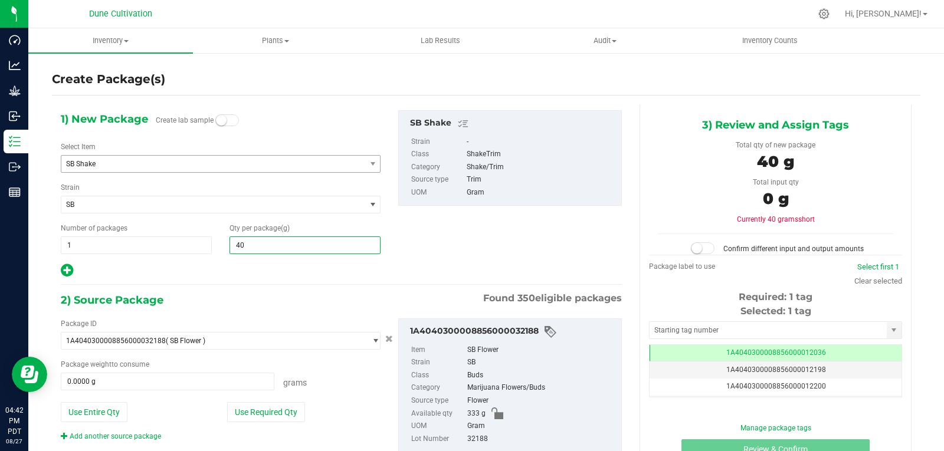
type input "407"
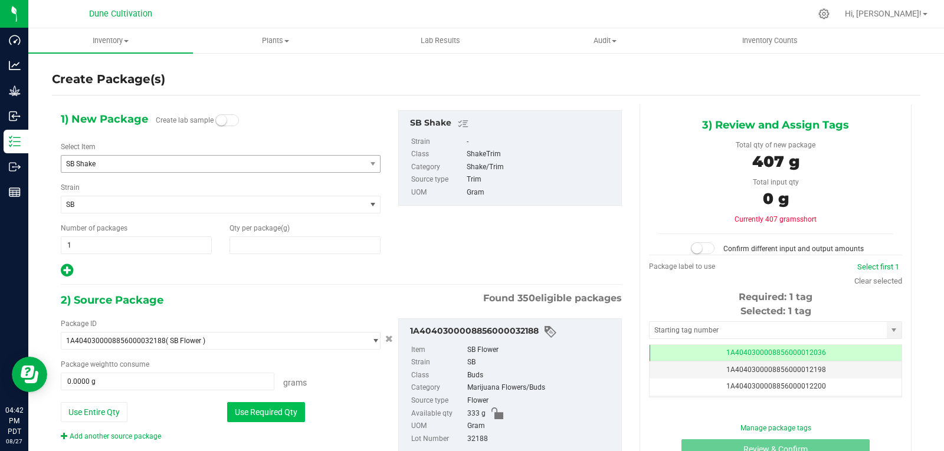
type input "407.0000"
click at [262, 402] on button "Use Required Qty" at bounding box center [266, 412] width 78 height 20
type input "333.0000 g"
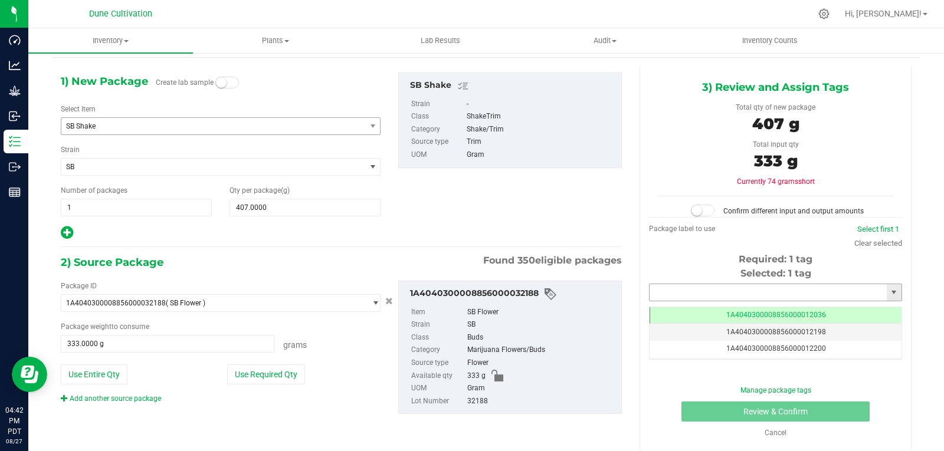
click at [696, 298] on input "text" at bounding box center [767, 292] width 237 height 17
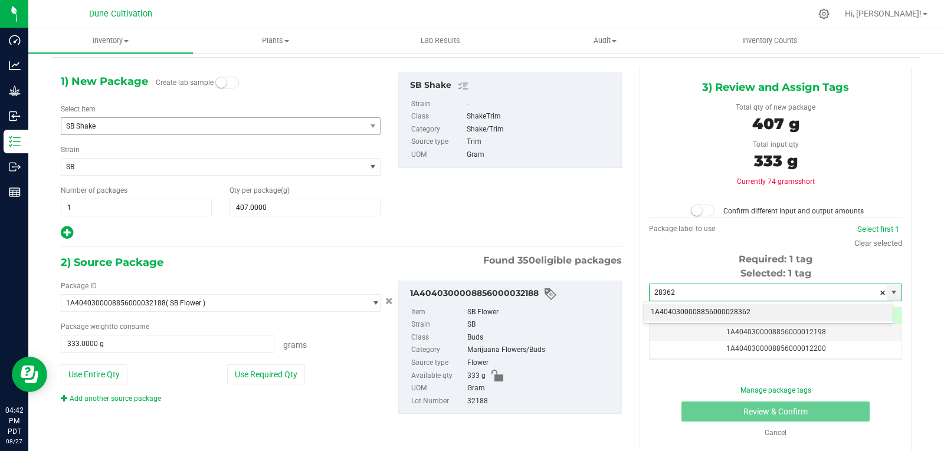
click at [685, 311] on li "1A4040300008856000028362" at bounding box center [767, 313] width 249 height 18
type input "1A4040300008856000028362"
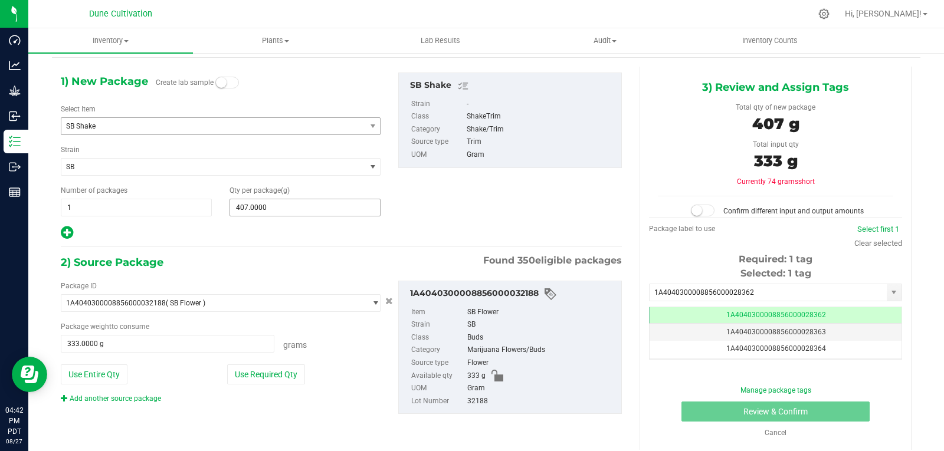
click at [267, 207] on span "407.0000 407" at bounding box center [304, 208] width 151 height 18
click at [267, 207] on input "407" at bounding box center [305, 207] width 150 height 17
click at [348, 215] on input "text" at bounding box center [305, 207] width 150 height 17
click at [348, 211] on input "text" at bounding box center [305, 207] width 150 height 17
type input "0.0000"
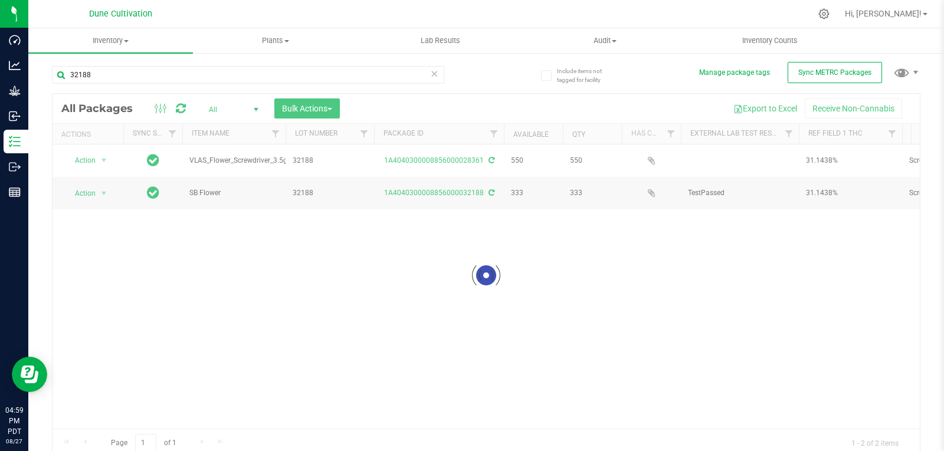
click at [115, 63] on div "32188" at bounding box center [269, 74] width 434 height 38
click at [110, 68] on input "32188" at bounding box center [248, 75] width 392 height 18
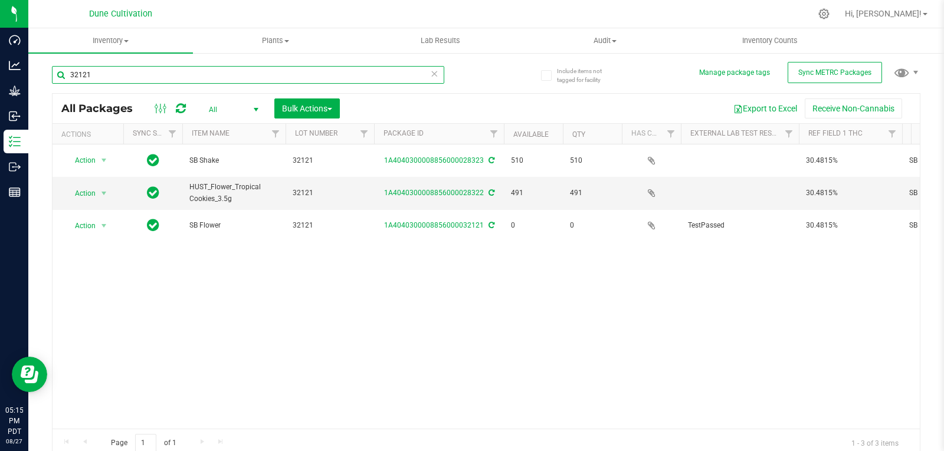
type input "32121"
